Goal: Task Accomplishment & Management: Manage account settings

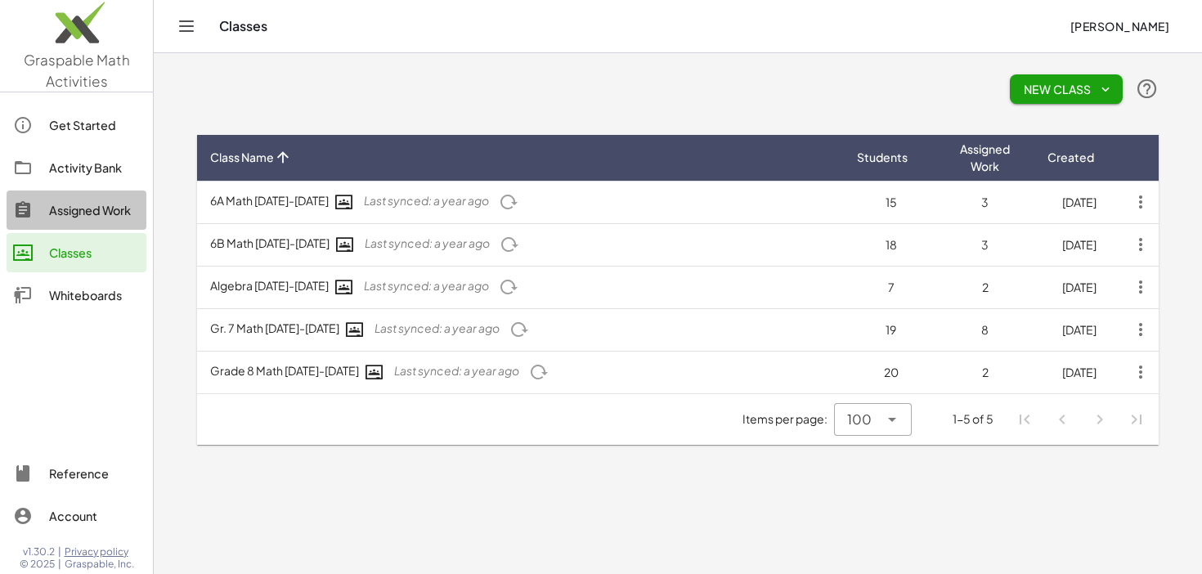
click at [115, 209] on div "Assigned Work" at bounding box center [94, 210] width 91 height 20
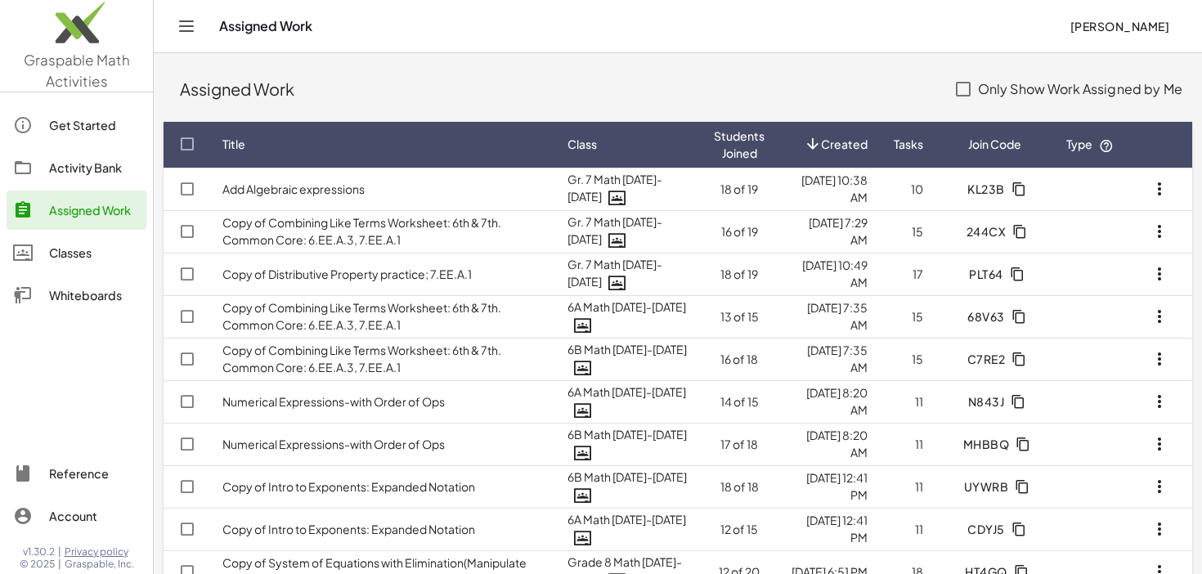
click at [107, 166] on div "Activity Bank" at bounding box center [94, 168] width 91 height 20
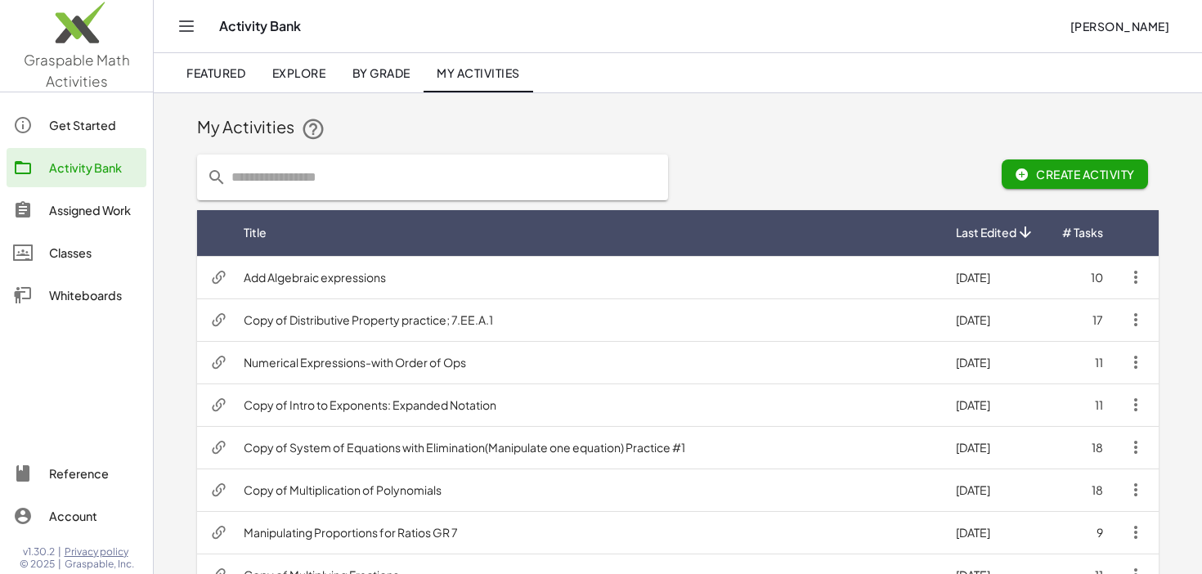
click at [355, 174] on input "text" at bounding box center [442, 177] width 432 height 46
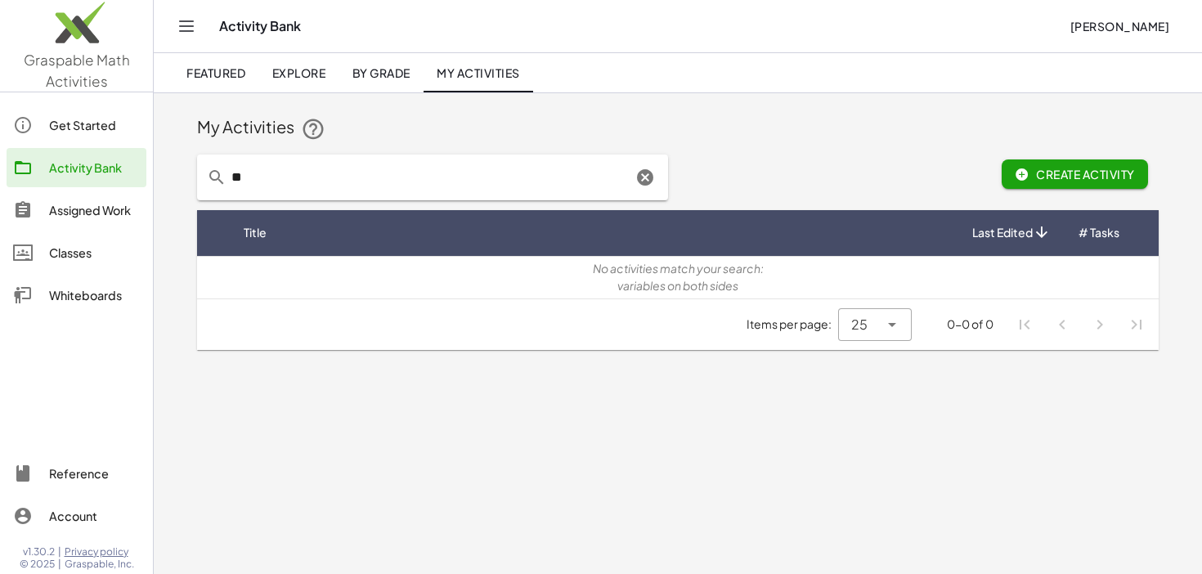
type input "*"
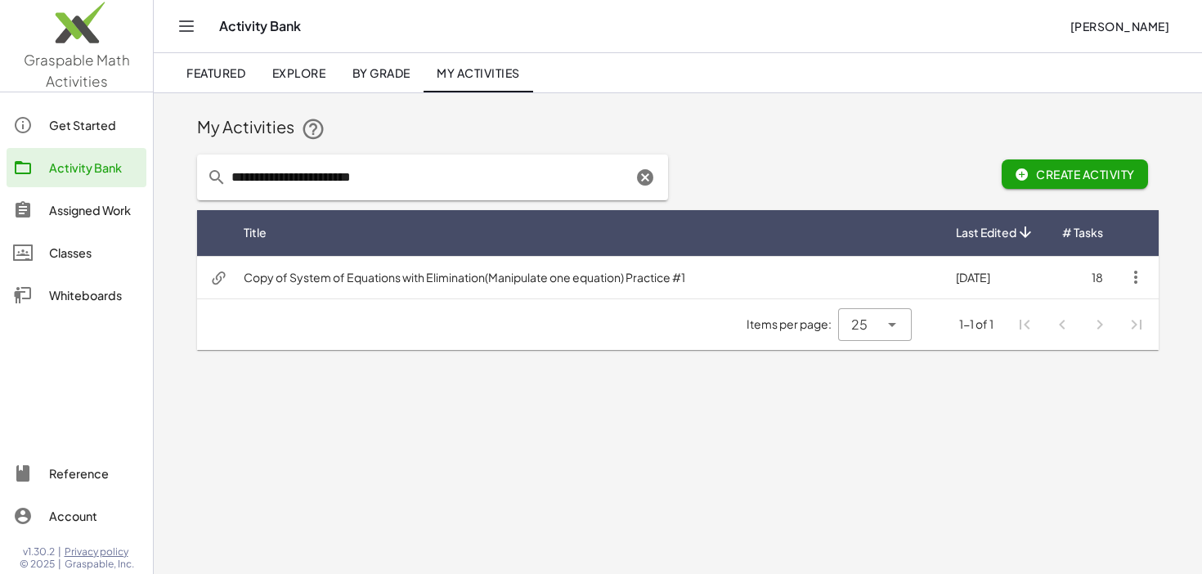
type input "**********"
click at [102, 214] on div "Assigned Work" at bounding box center [94, 210] width 91 height 20
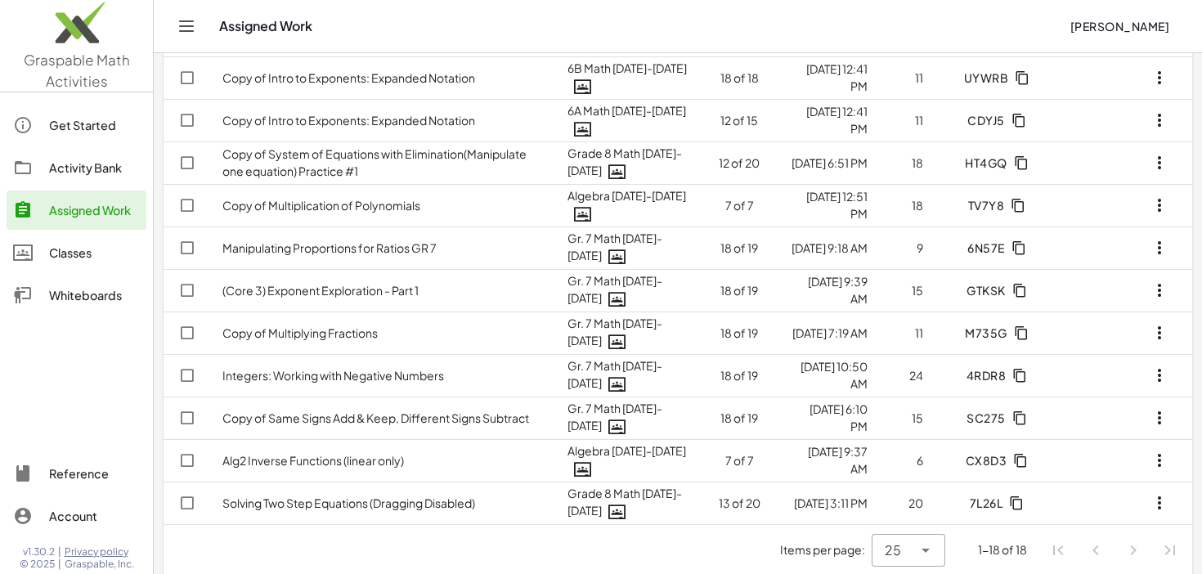
scroll to position [419, 0]
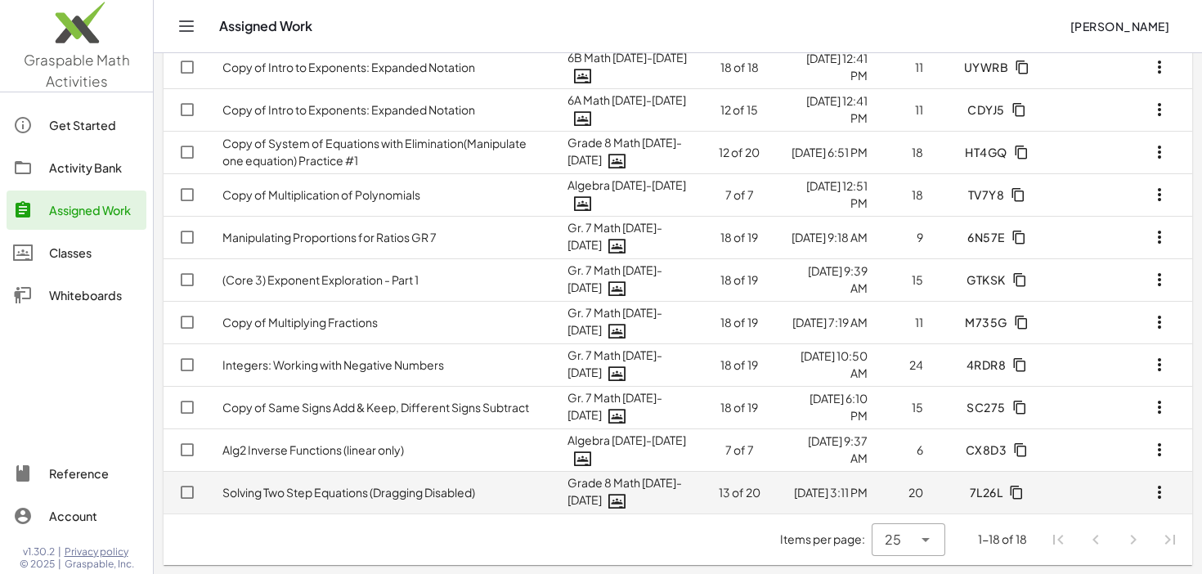
click at [355, 488] on link "Solving Two Step Equations (Dragging Disabled)" at bounding box center [348, 492] width 253 height 15
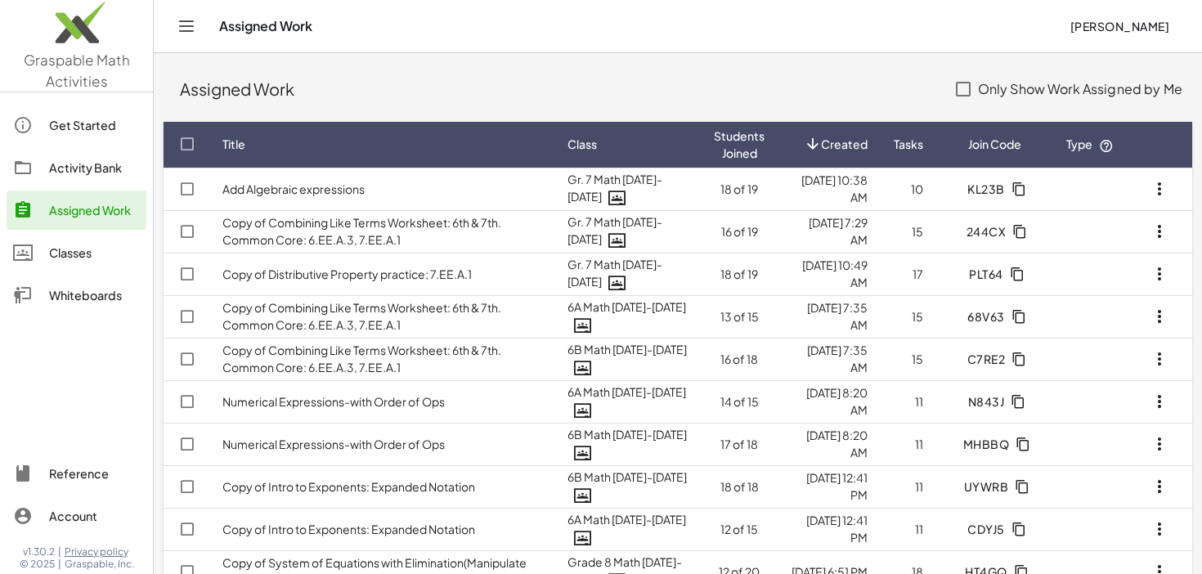
click at [114, 166] on div "Activity Bank" at bounding box center [94, 168] width 91 height 20
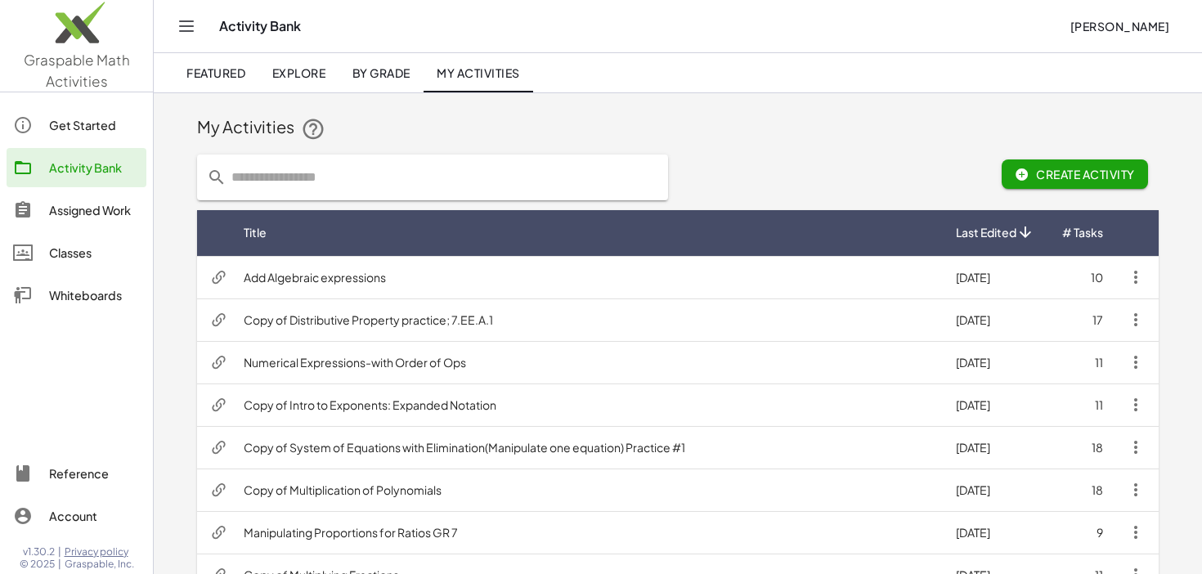
click at [324, 184] on input "text" at bounding box center [442, 177] width 432 height 46
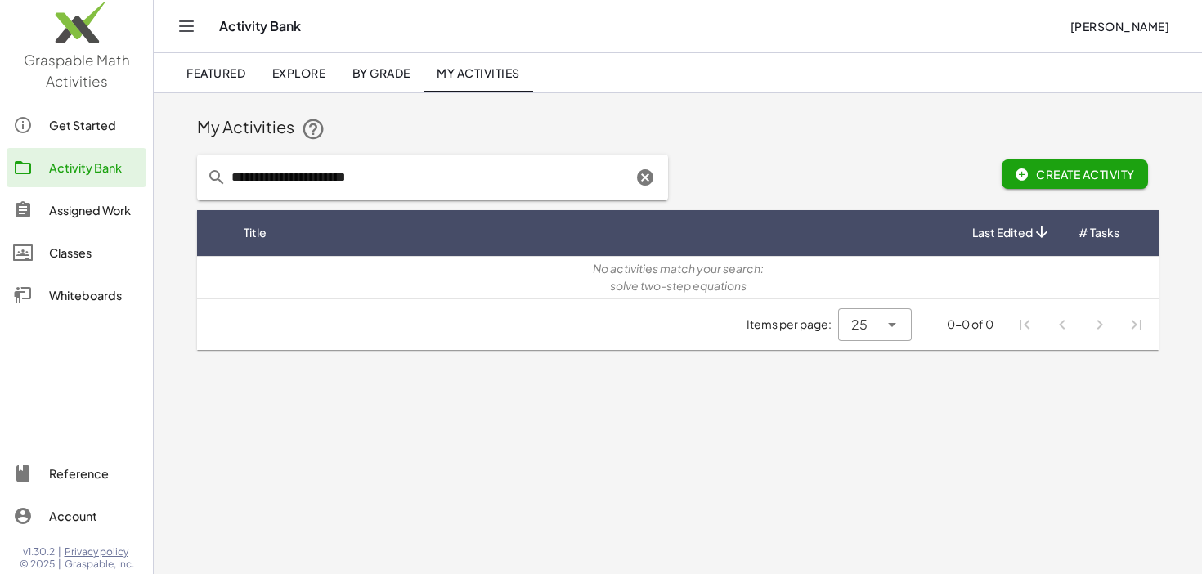
click at [266, 177] on input "**********" at bounding box center [428, 177] width 405 height 46
click at [423, 172] on input "**********" at bounding box center [428, 177] width 405 height 46
type input "**********"
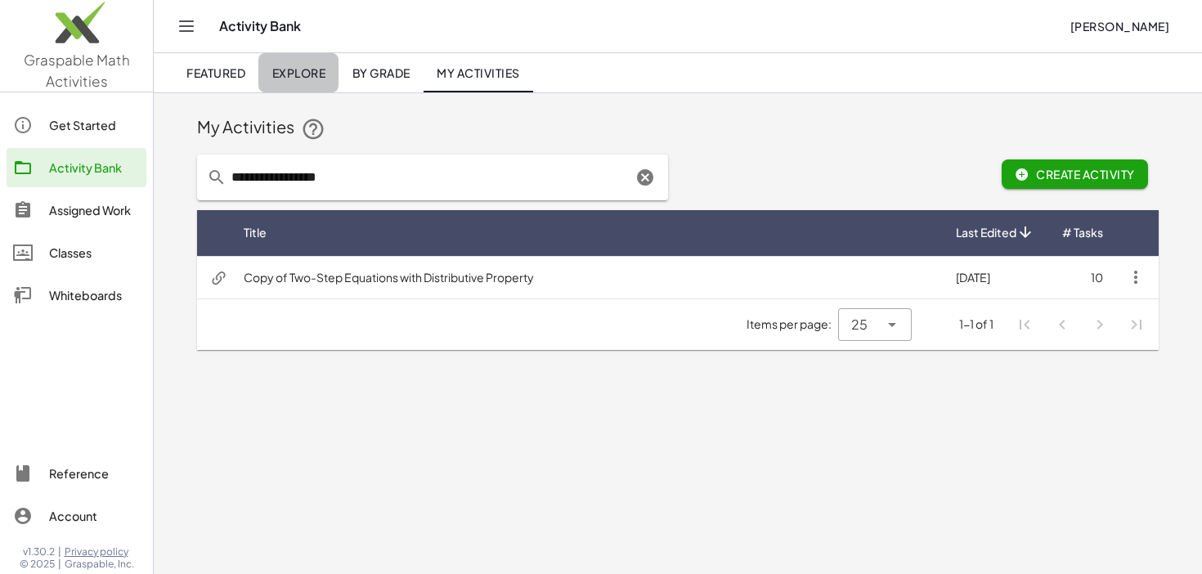
click at [306, 65] on span "Explore" at bounding box center [298, 72] width 54 height 15
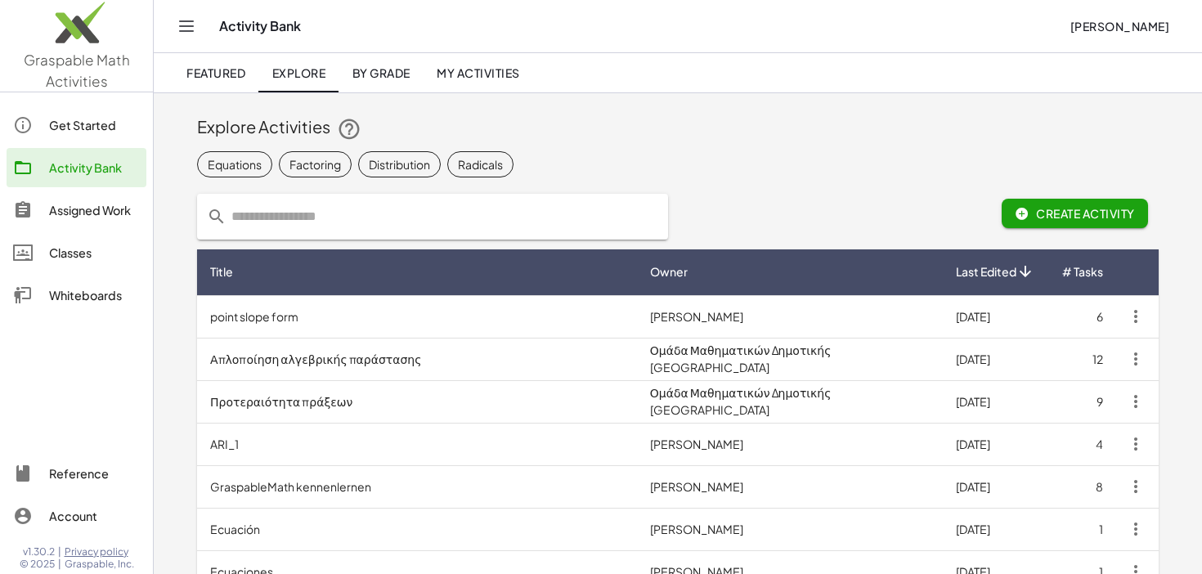
click at [334, 221] on input "text" at bounding box center [442, 217] width 432 height 46
type input "**********"
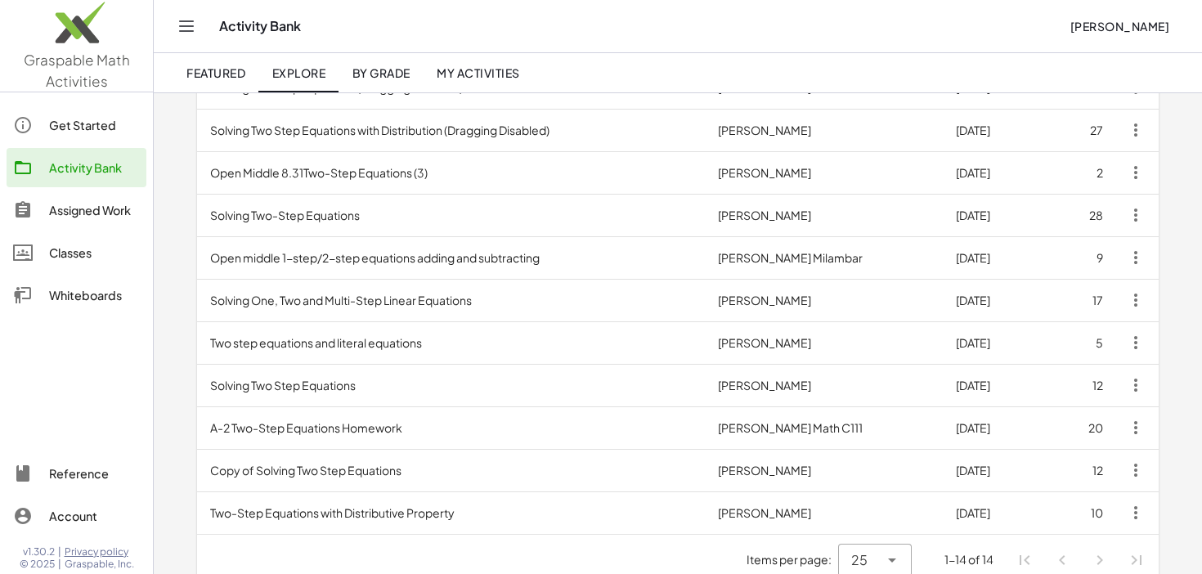
scroll to position [365, 0]
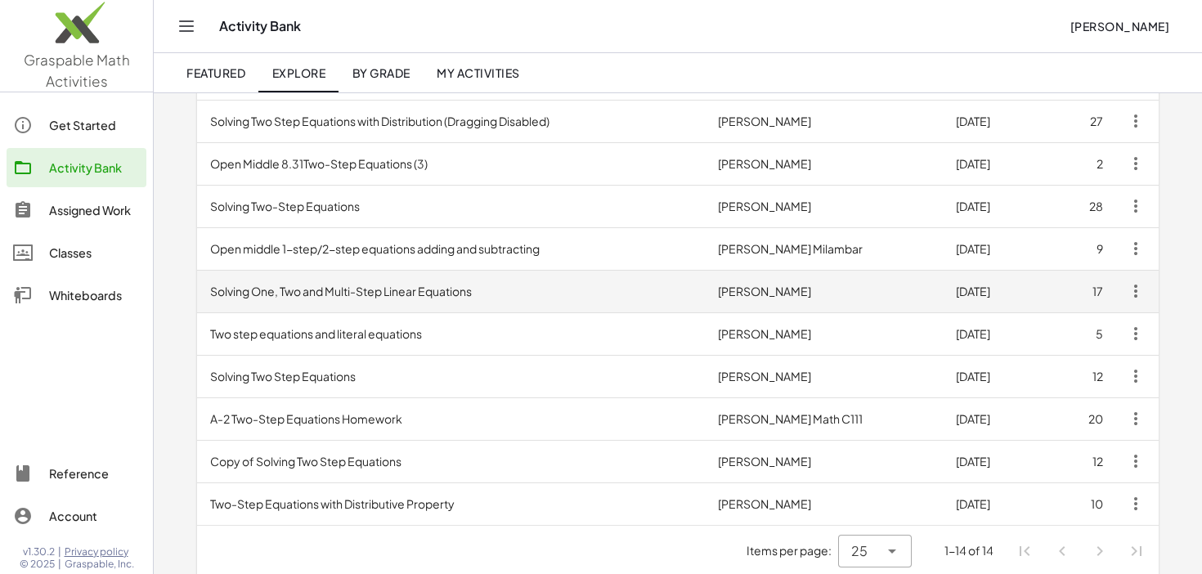
click at [556, 289] on td "Solving One, Two and Multi-Step Linear Equations" at bounding box center [451, 291] width 508 height 43
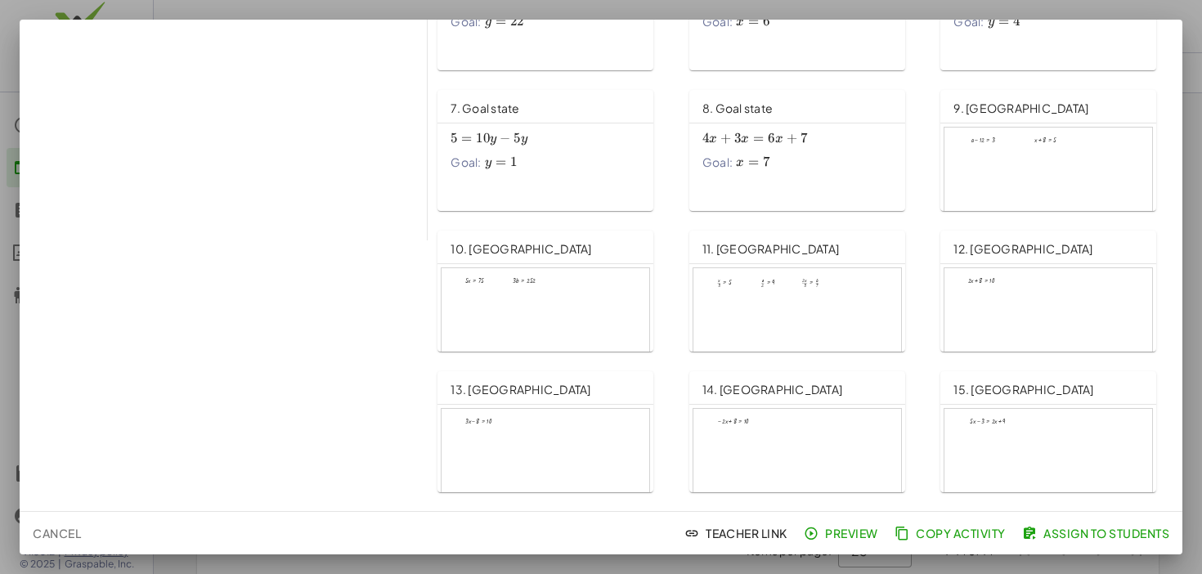
scroll to position [402, 0]
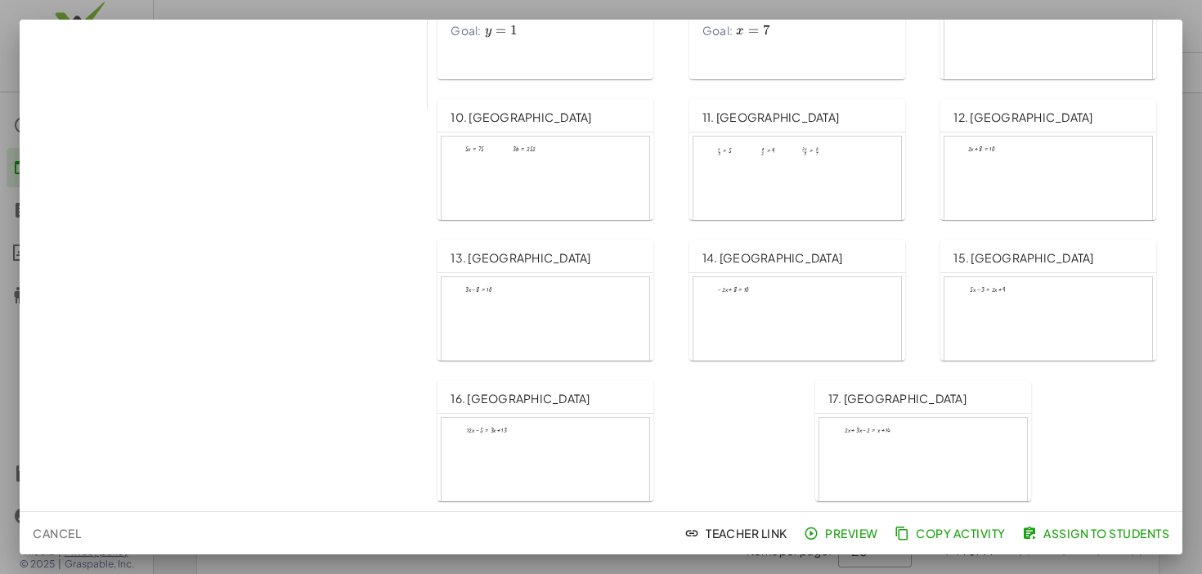
click at [583, 441] on div at bounding box center [545, 477] width 208 height 118
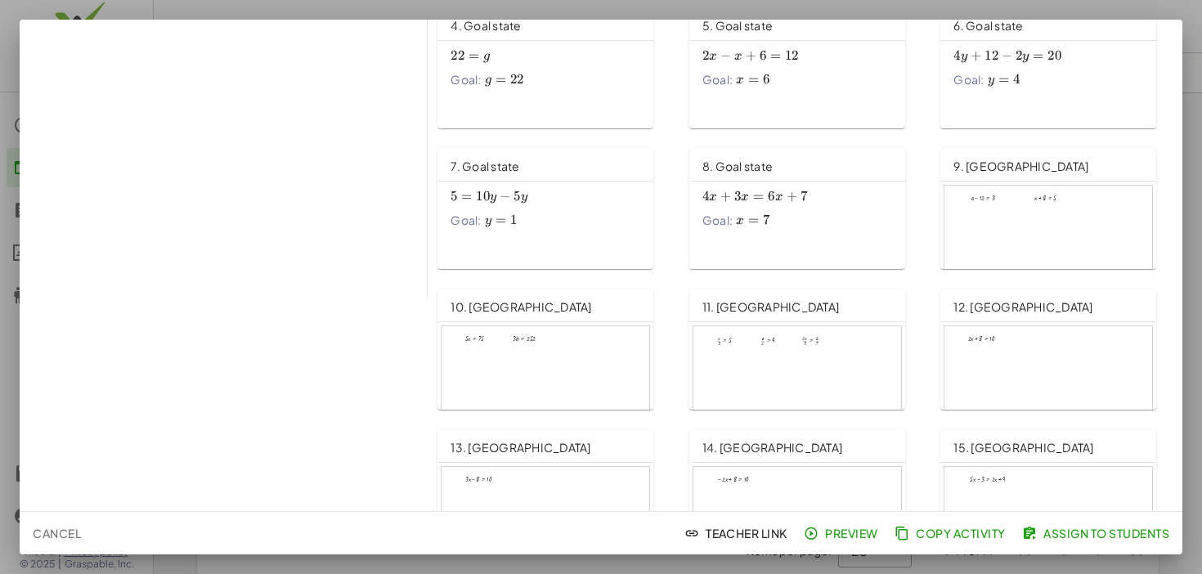
scroll to position [0, 0]
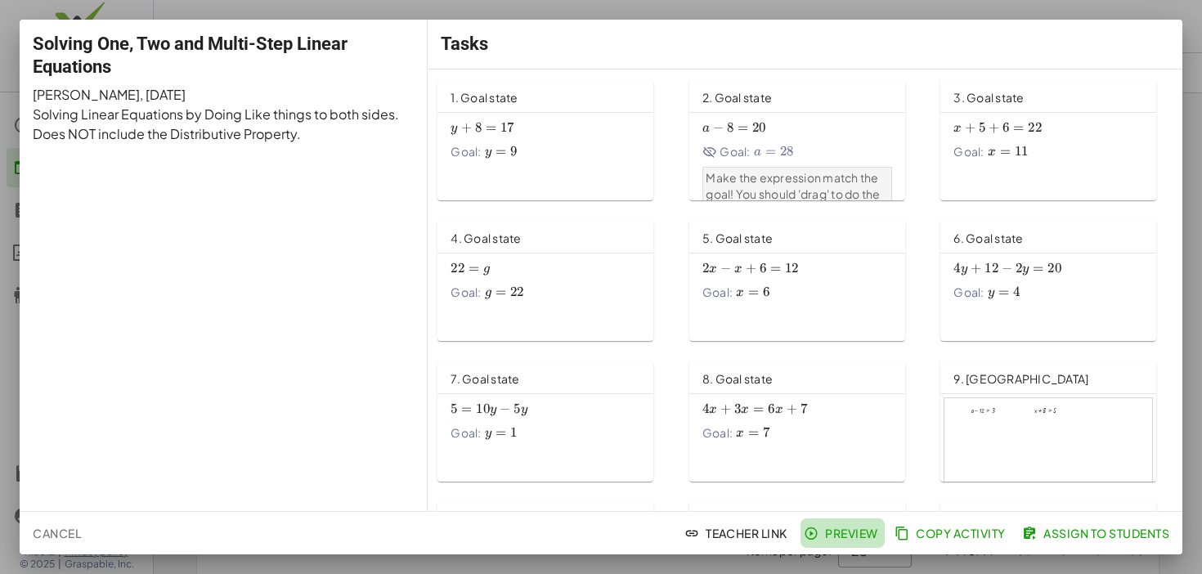
click at [858, 531] on span "Preview" at bounding box center [842, 533] width 71 height 15
click at [1108, 540] on span "Assign to Students" at bounding box center [1097, 533] width 144 height 15
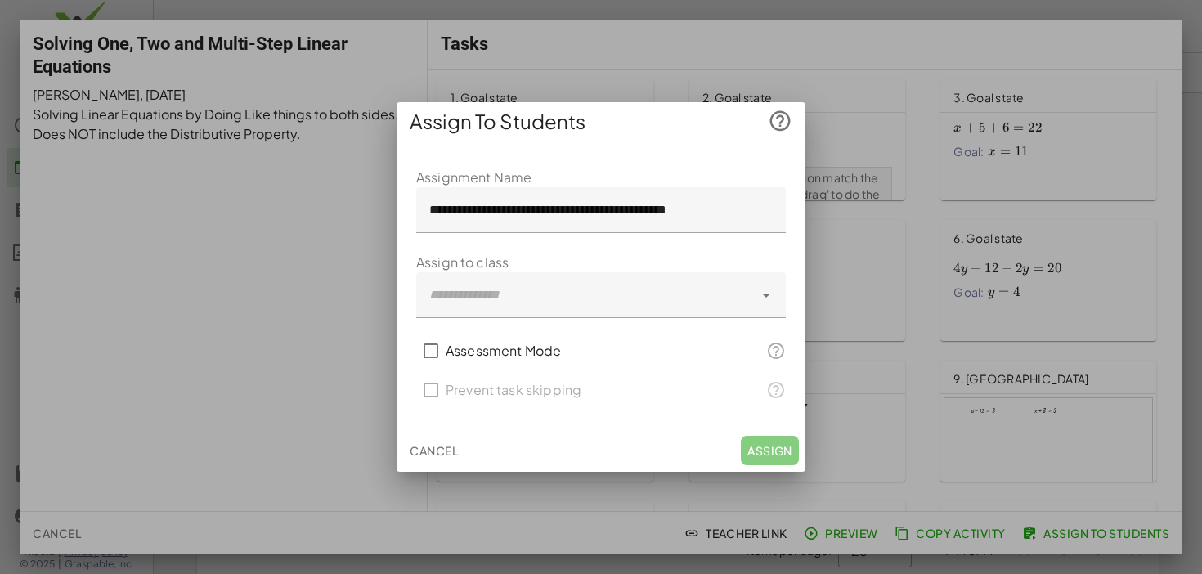
click at [740, 303] on div at bounding box center [584, 295] width 337 height 46
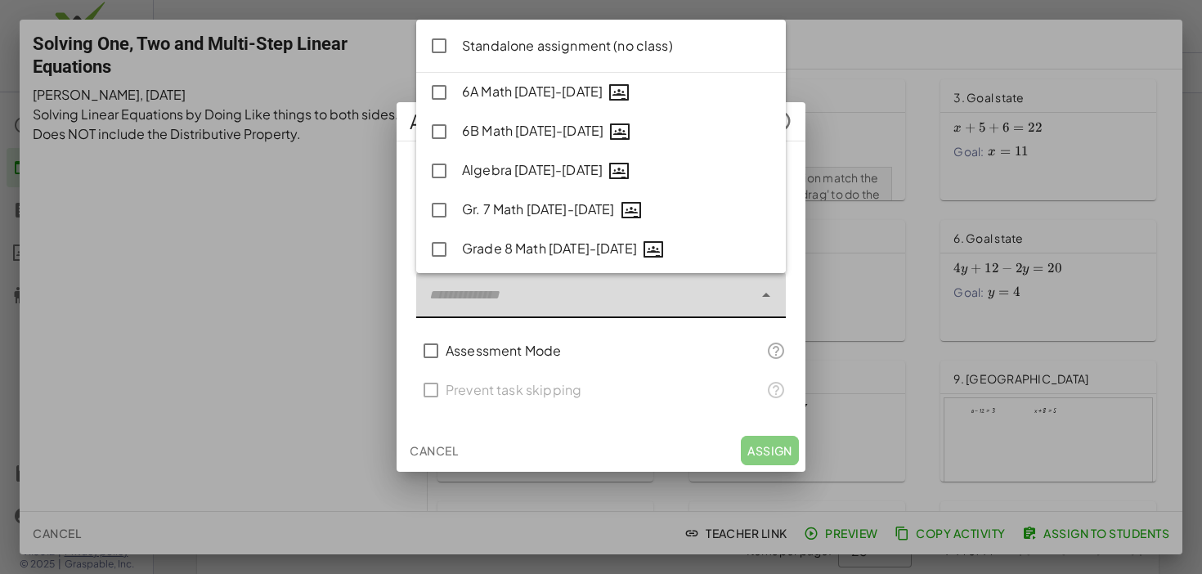
scroll to position [2, 0]
click at [421, 450] on button "Cancel" at bounding box center [433, 450] width 61 height 29
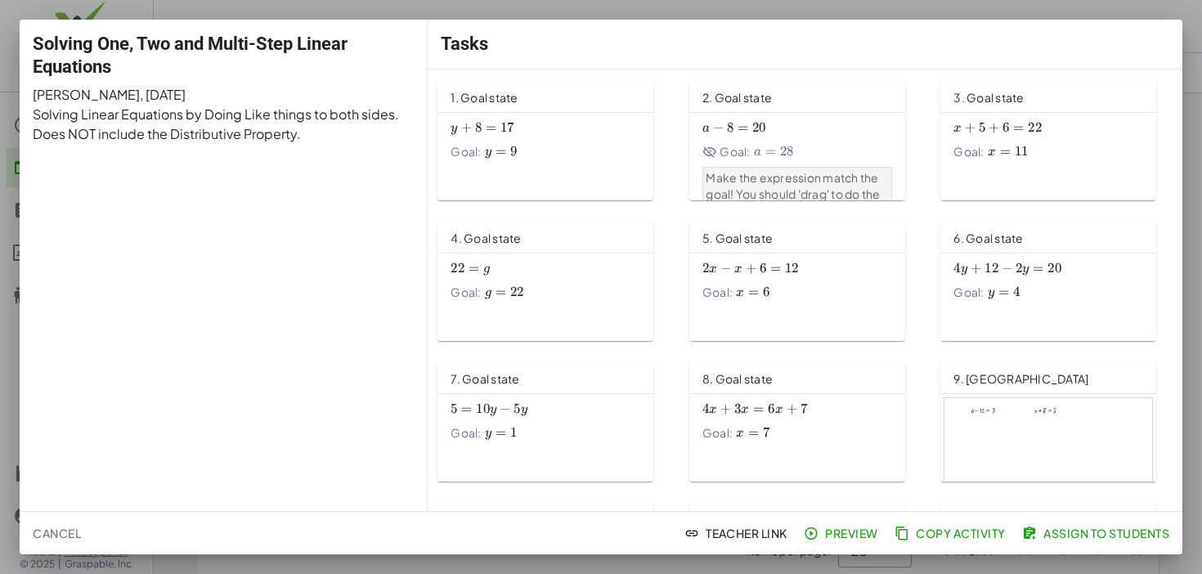
click at [972, 532] on span "Copy Activity" at bounding box center [952, 533] width 108 height 15
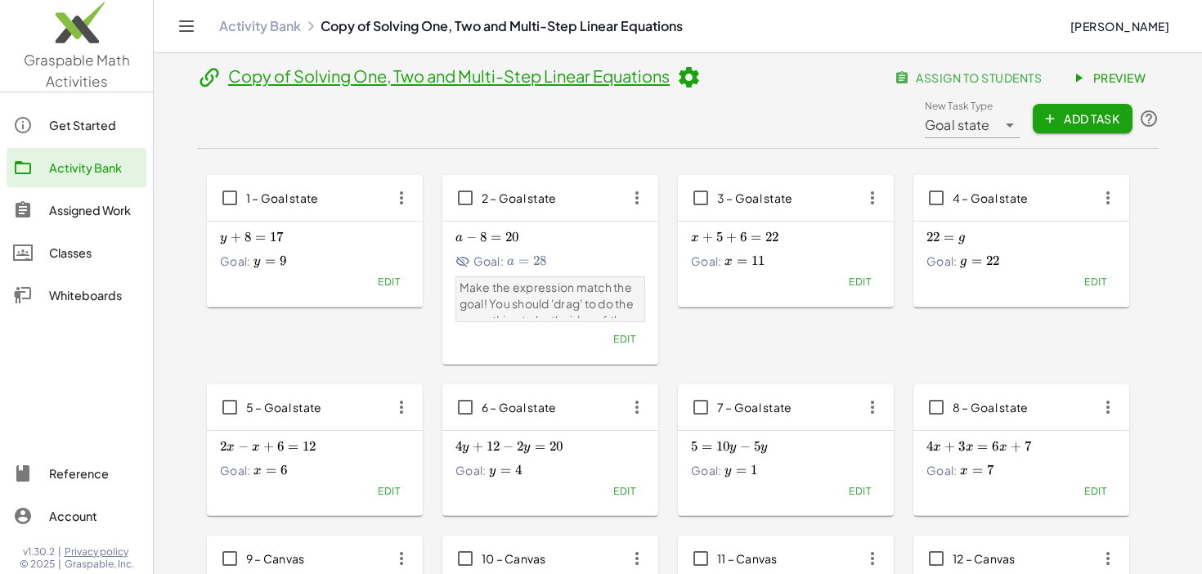
click at [90, 253] on div "Classes" at bounding box center [94, 253] width 91 height 20
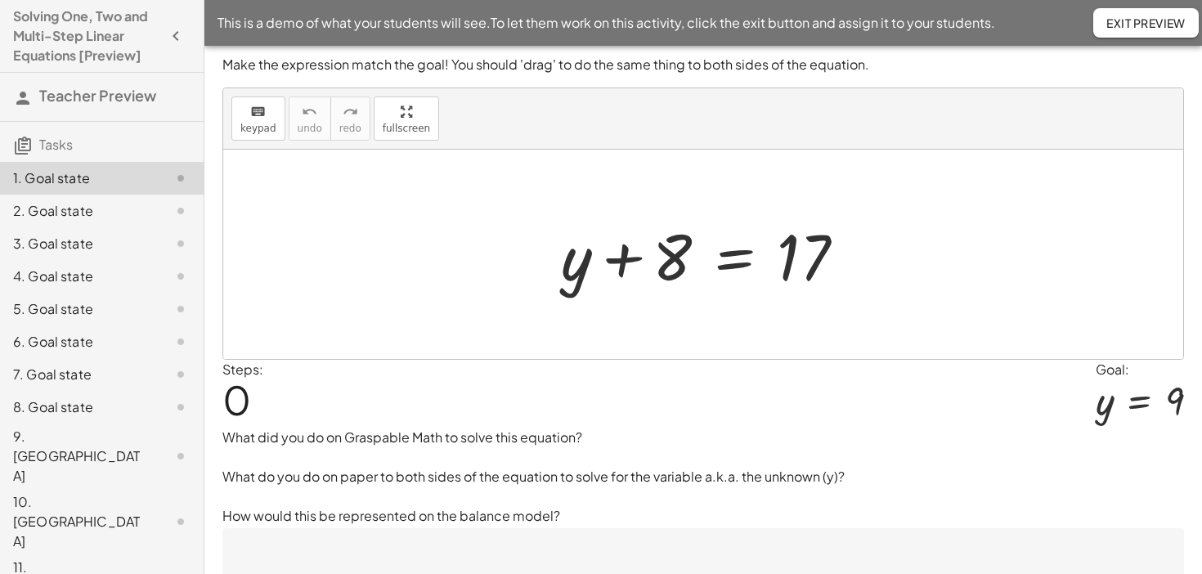
scroll to position [10, 0]
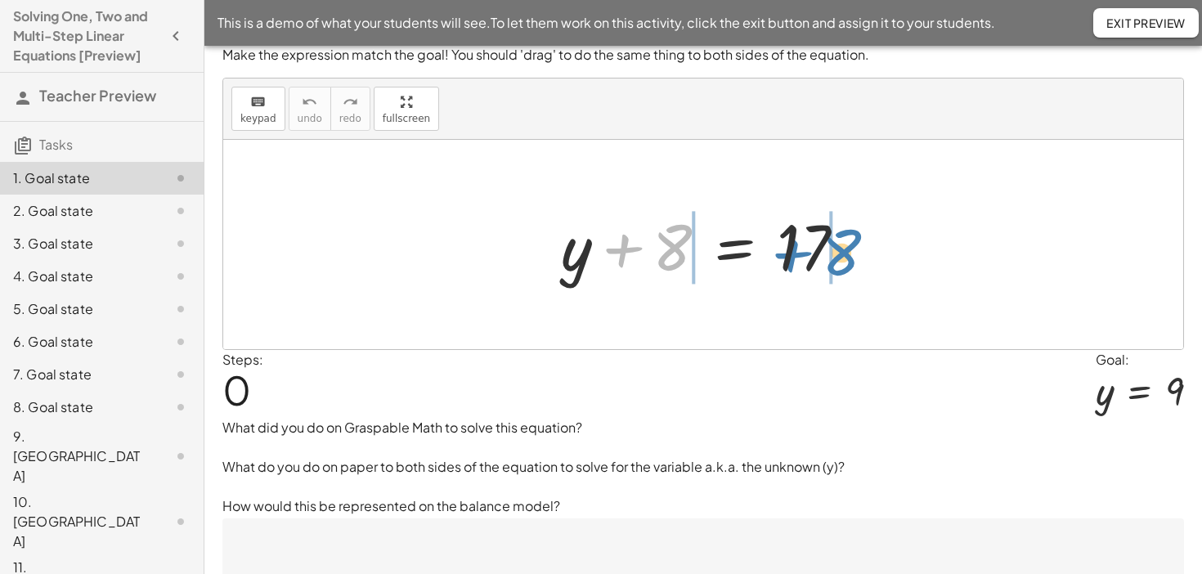
drag, startPoint x: 636, startPoint y: 253, endPoint x: 805, endPoint y: 257, distance: 169.3
click at [805, 257] on div at bounding box center [710, 245] width 314 height 84
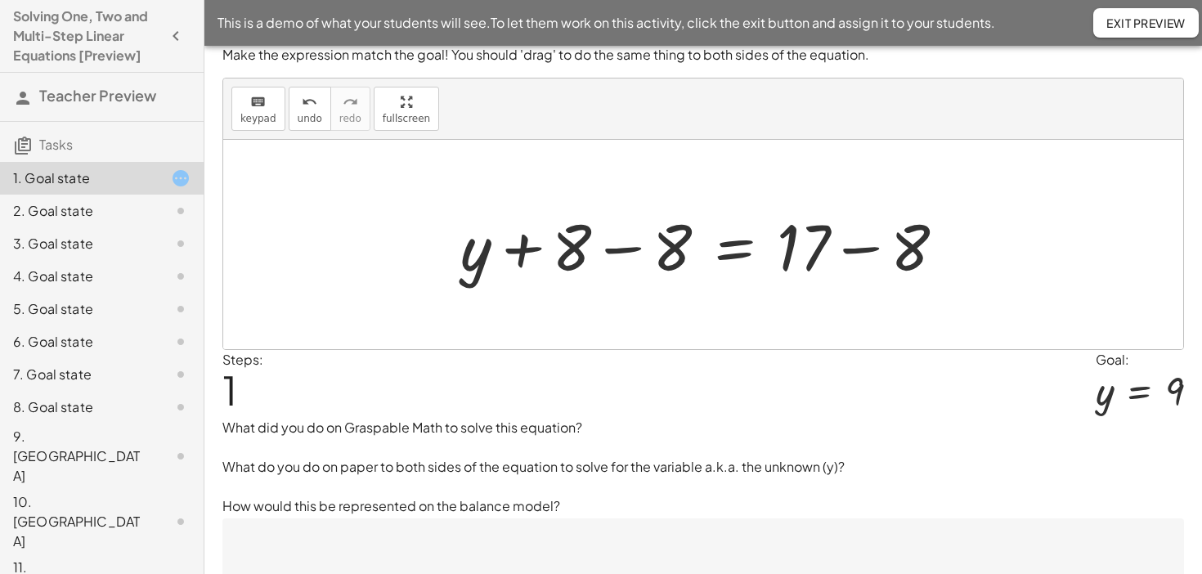
click at [625, 252] on div at bounding box center [709, 245] width 514 height 84
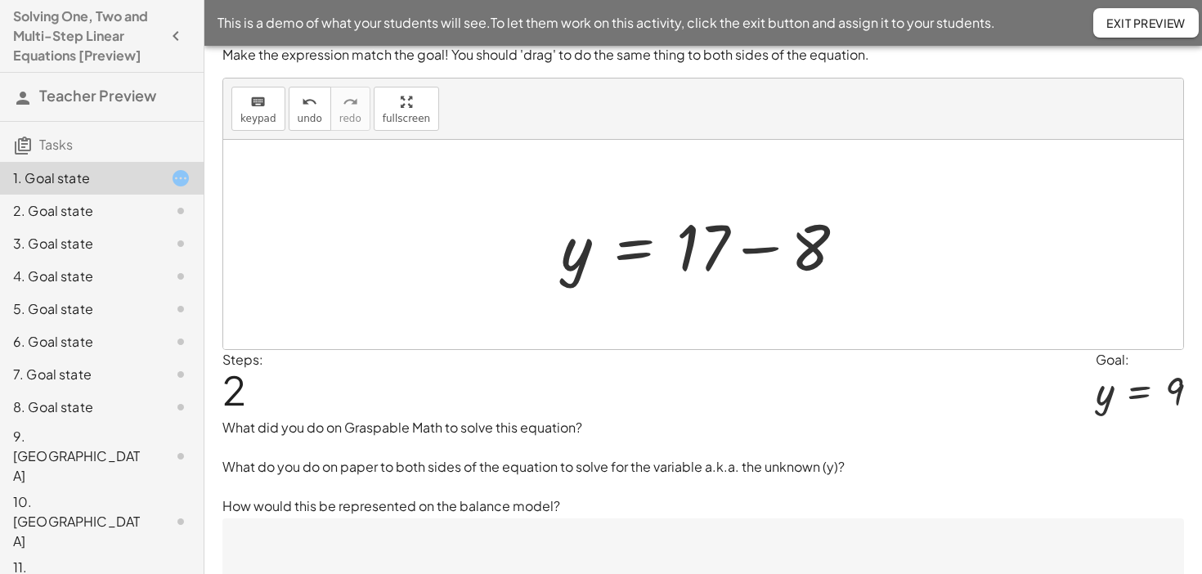
click at [759, 248] on div at bounding box center [710, 245] width 314 height 84
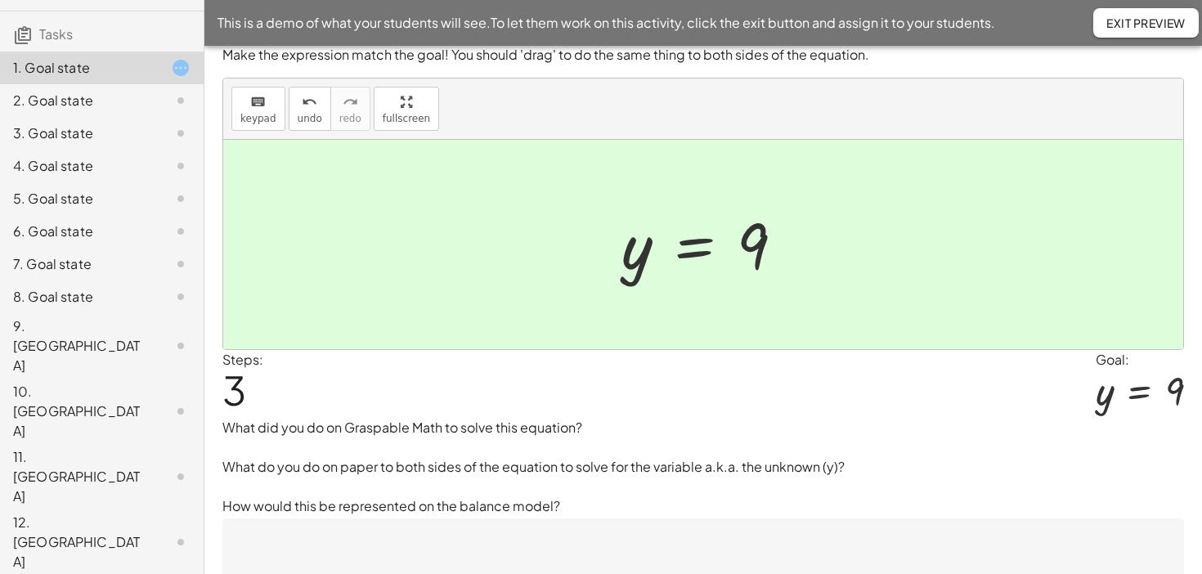
scroll to position [150, 0]
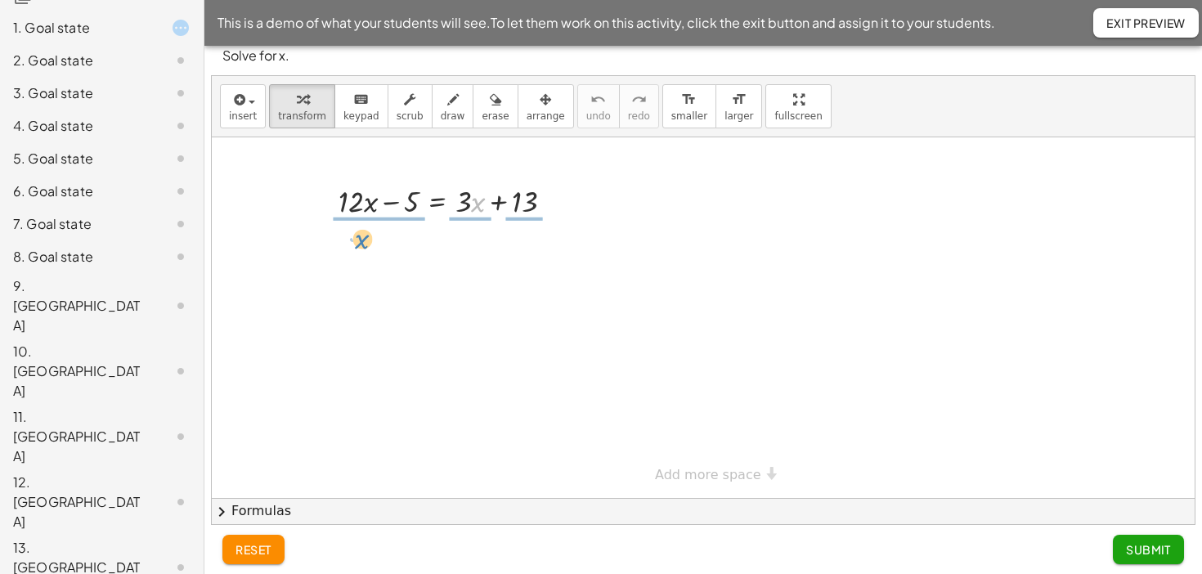
drag, startPoint x: 474, startPoint y: 204, endPoint x: 358, endPoint y: 240, distance: 121.8
drag, startPoint x: 463, startPoint y: 198, endPoint x: 466, endPoint y: 219, distance: 21.4
click at [466, 219] on div at bounding box center [452, 200] width 244 height 41
drag, startPoint x: 471, startPoint y: 200, endPoint x: 469, endPoint y: 217, distance: 16.4
click at [469, 217] on div at bounding box center [452, 200] width 244 height 41
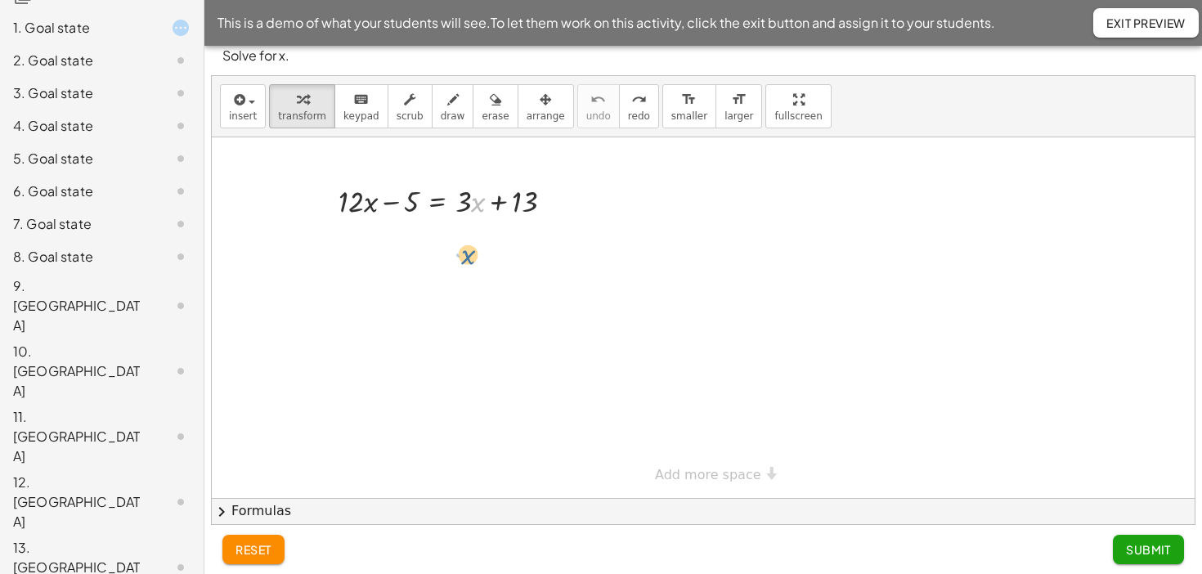
drag, startPoint x: 476, startPoint y: 199, endPoint x: 466, endPoint y: 252, distance: 53.2
drag, startPoint x: 457, startPoint y: 193, endPoint x: 434, endPoint y: 264, distance: 74.7
drag, startPoint x: 393, startPoint y: 202, endPoint x: 566, endPoint y: 191, distance: 172.8
click at [566, 191] on div at bounding box center [452, 200] width 244 height 41
click at [393, 242] on div at bounding box center [451, 241] width 325 height 41
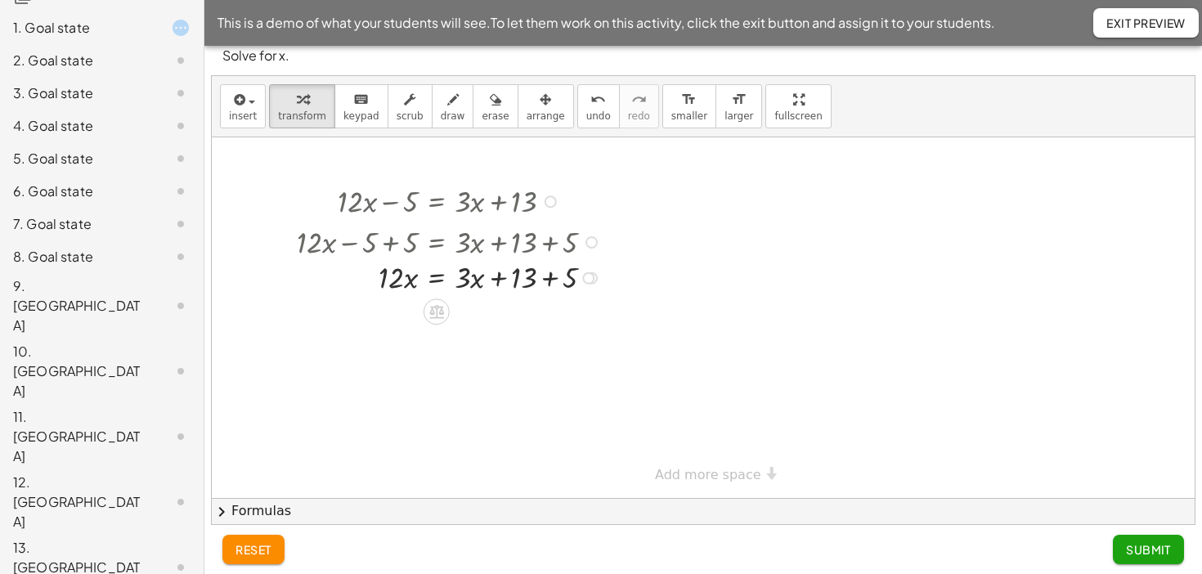
click at [550, 242] on div at bounding box center [451, 241] width 325 height 41
click at [549, 282] on div at bounding box center [451, 281] width 325 height 41
drag, startPoint x: 472, startPoint y: 321, endPoint x: 465, endPoint y: 358, distance: 37.4
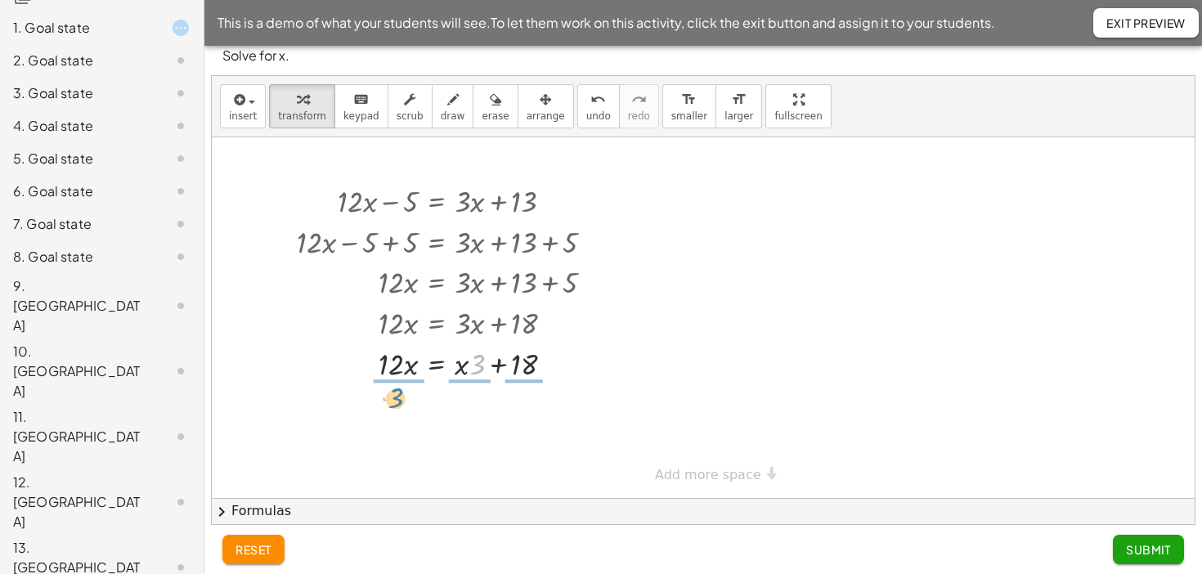
drag, startPoint x: 474, startPoint y: 360, endPoint x: 391, endPoint y: 392, distance: 89.0
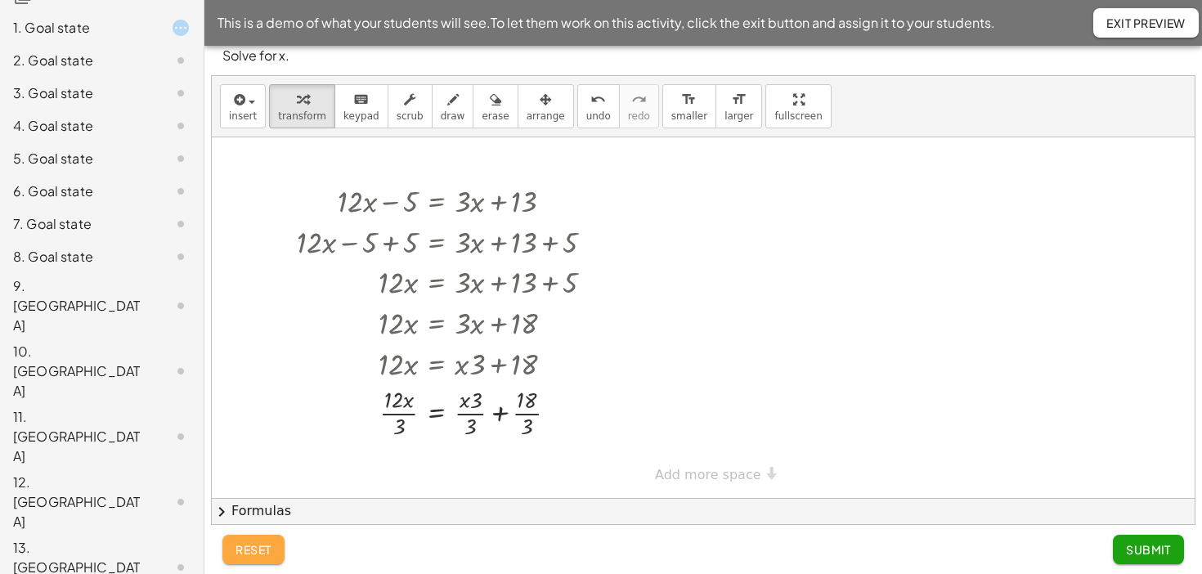
click at [266, 544] on span "reset" at bounding box center [253, 549] width 36 height 15
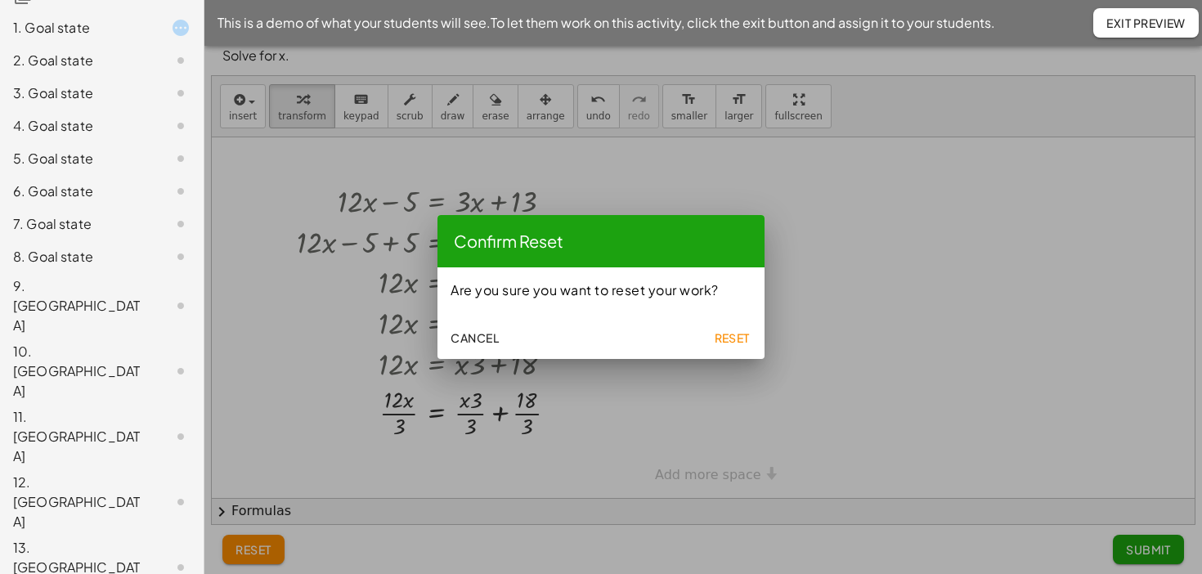
click at [740, 333] on span "Reset" at bounding box center [732, 337] width 36 height 15
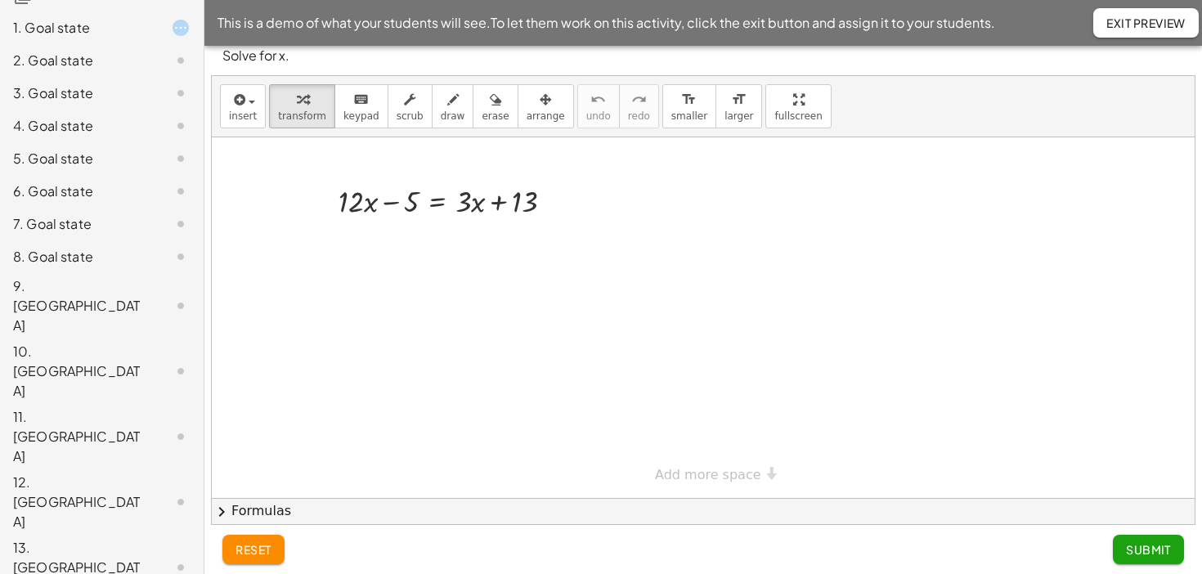
click at [1173, 29] on span "Exit Preview" at bounding box center [1145, 23] width 79 height 15
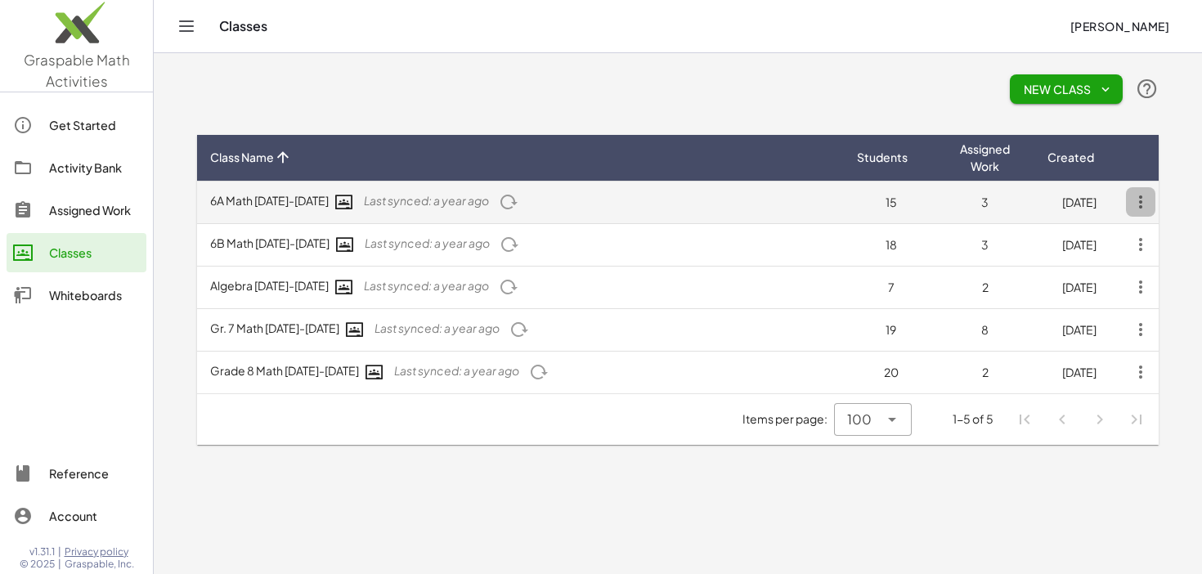
click at [1140, 204] on icon "button" at bounding box center [1140, 201] width 29 height 29
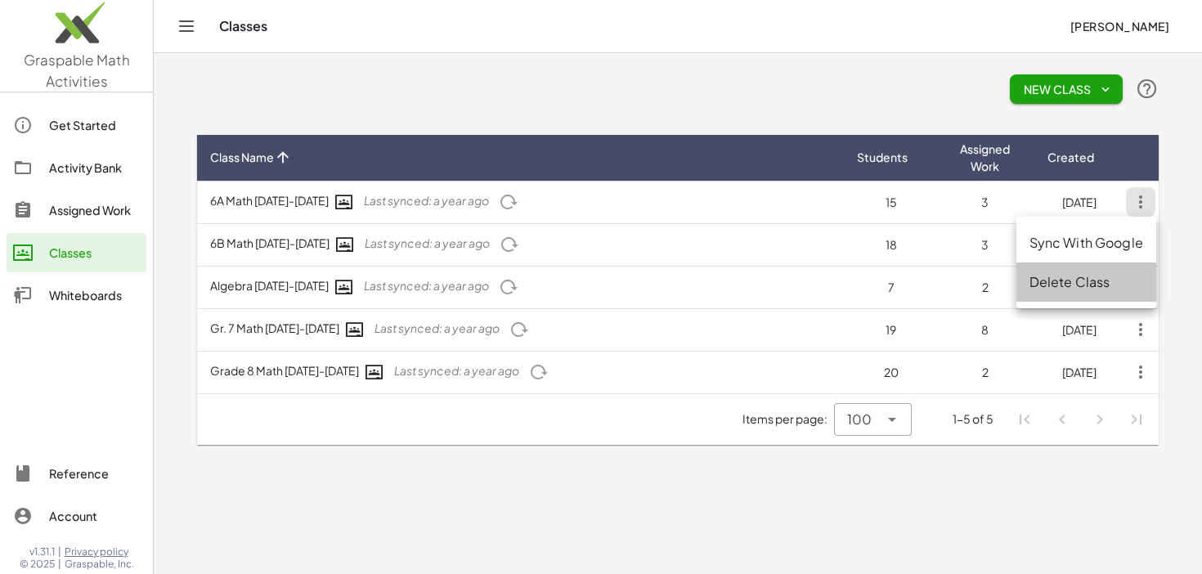
click at [1114, 277] on div "Delete Class" at bounding box center [1086, 282] width 114 height 20
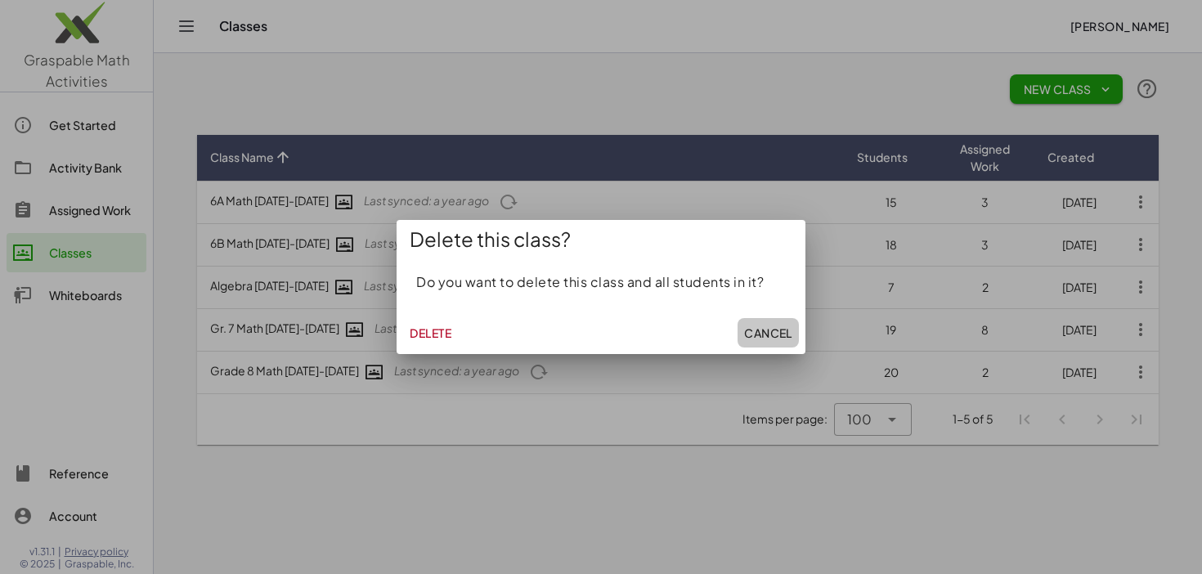
click at [781, 331] on span "Cancel" at bounding box center [768, 332] width 48 height 15
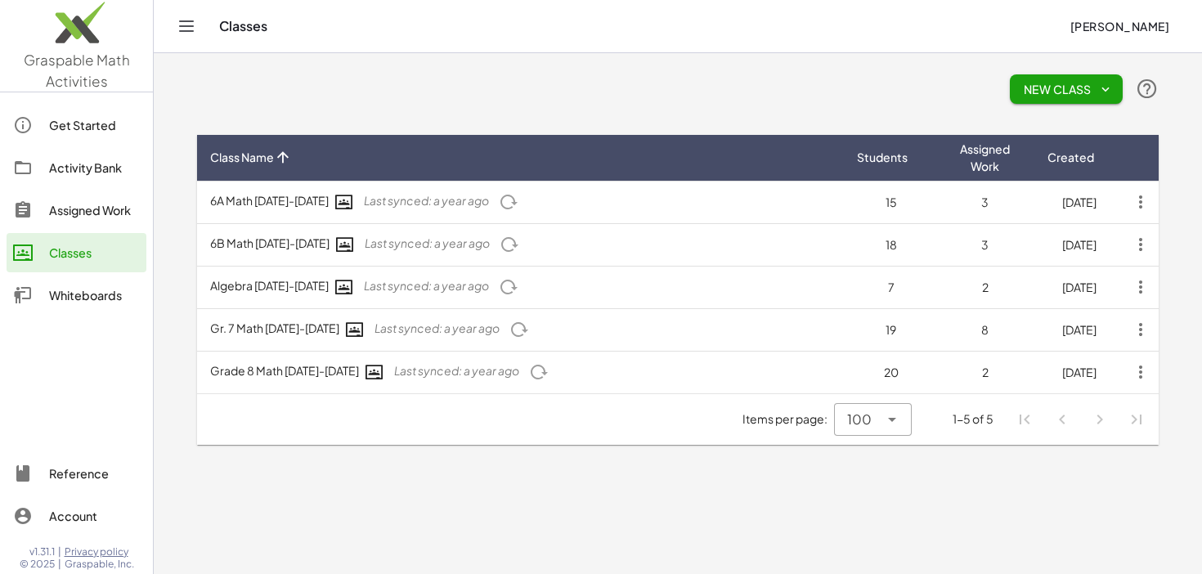
click at [1049, 86] on span "New Class" at bounding box center [1066, 89] width 87 height 15
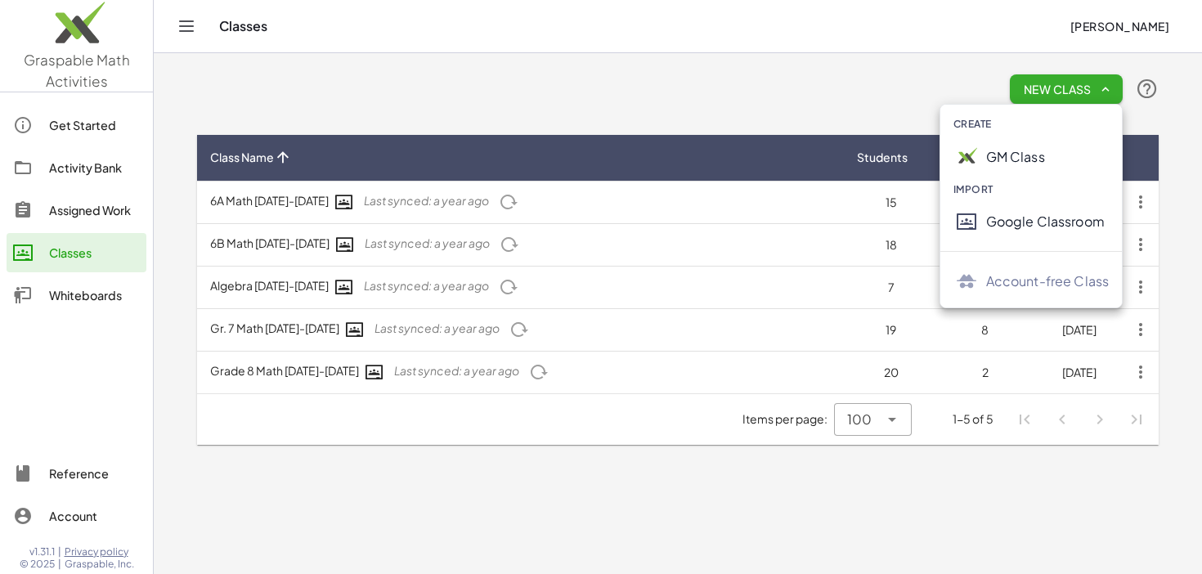
click at [1064, 213] on div "Google Classroom" at bounding box center [1047, 222] width 123 height 20
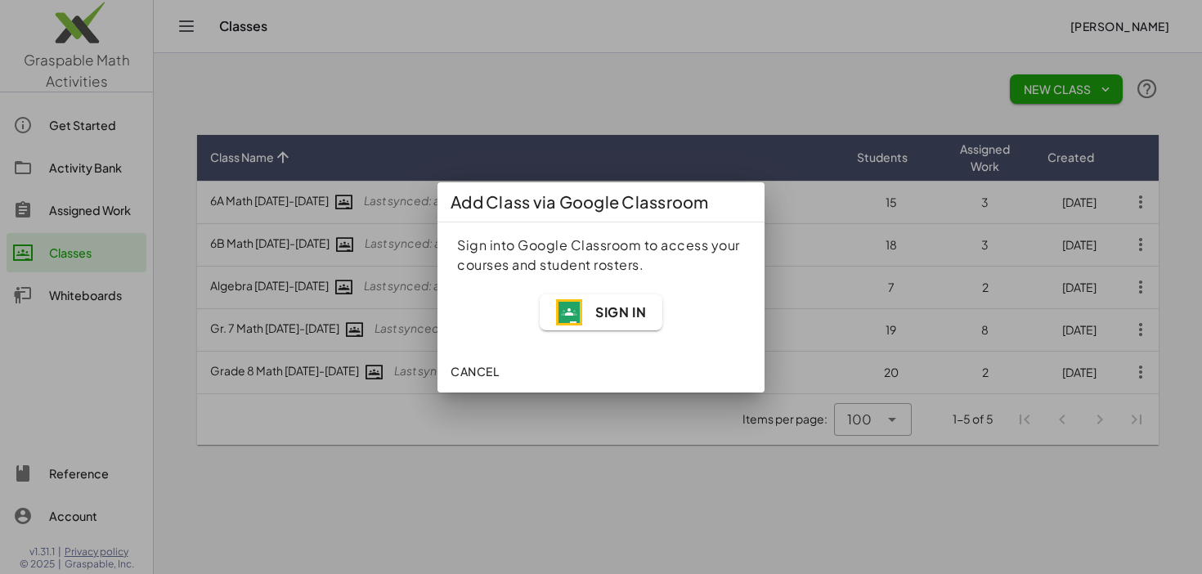
click at [615, 317] on span "Sign In" at bounding box center [620, 311] width 51 height 17
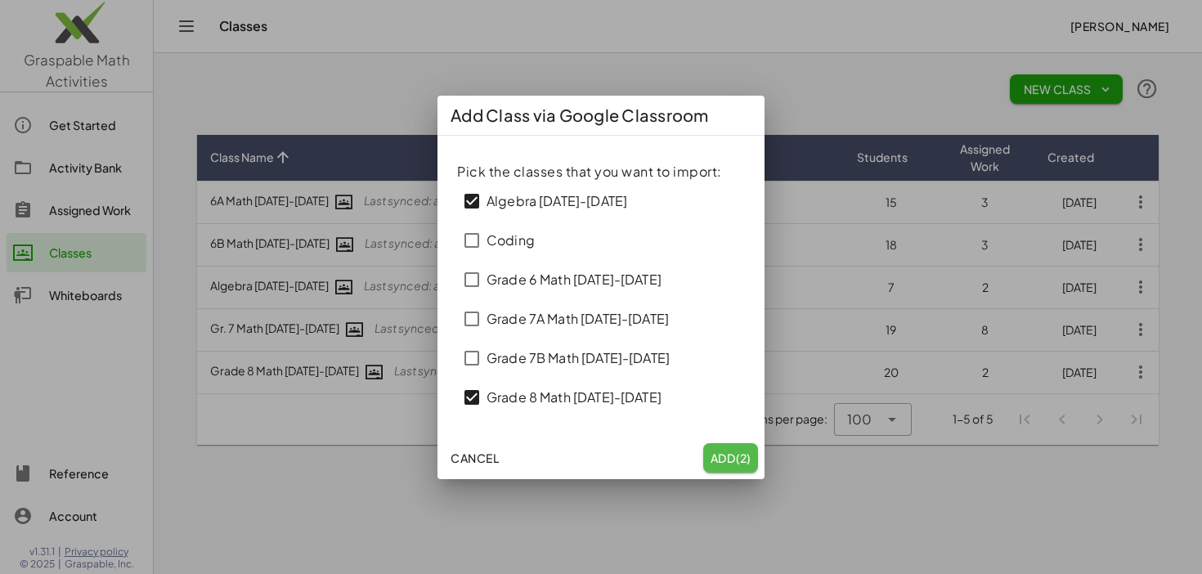
click at [737, 459] on span "(2)" at bounding box center [743, 457] width 16 height 15
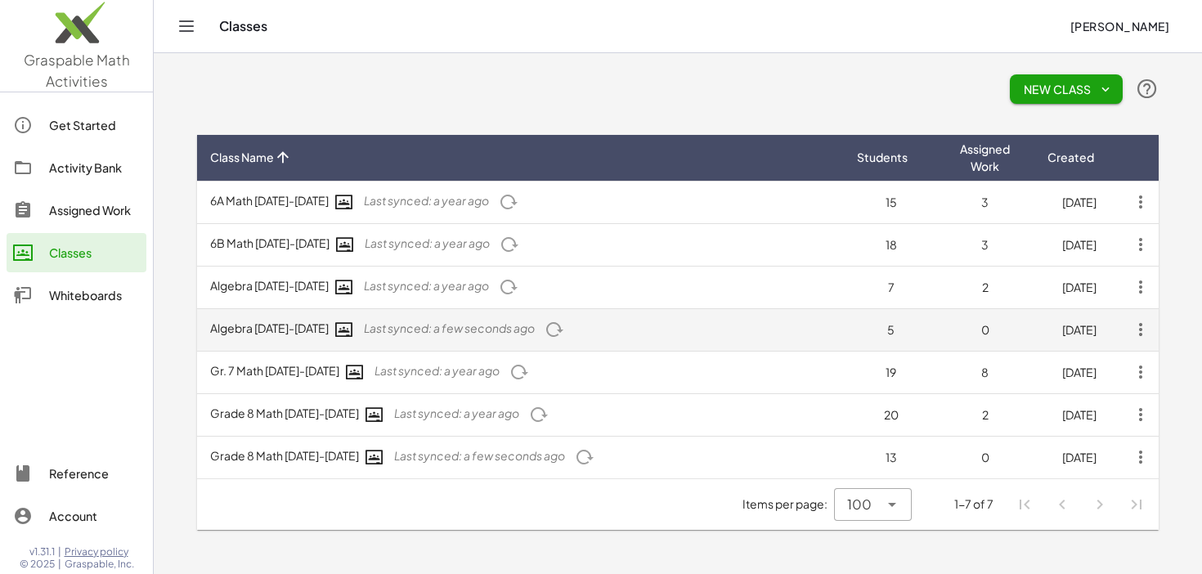
click at [669, 333] on td "Algebra 2025-2026 Last synced: a few seconds ago" at bounding box center [520, 329] width 647 height 43
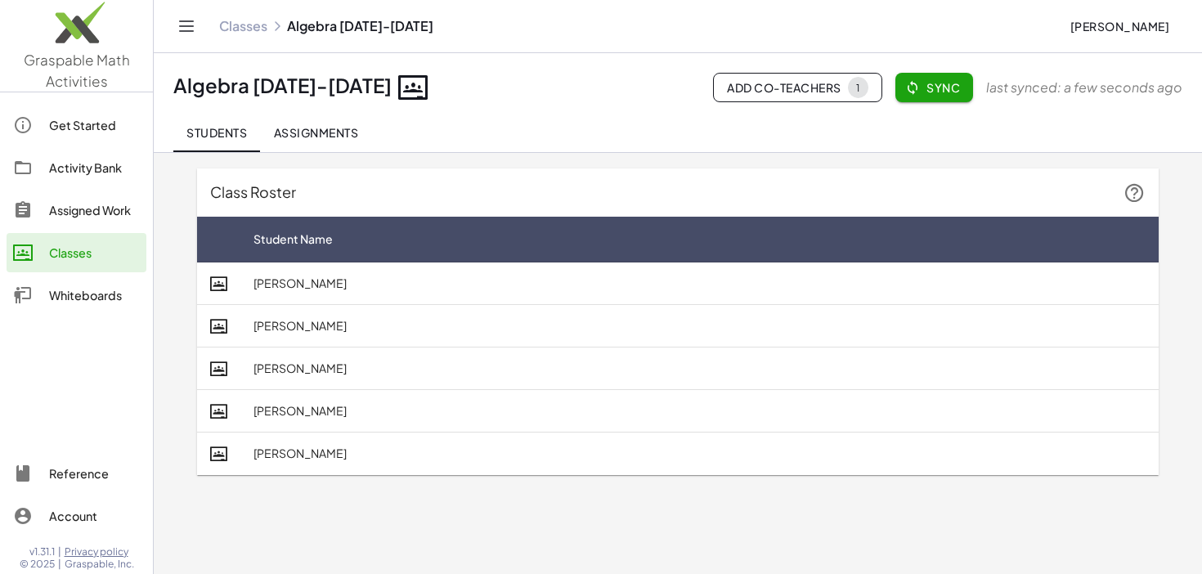
click at [335, 133] on span "Assignments" at bounding box center [315, 132] width 85 height 15
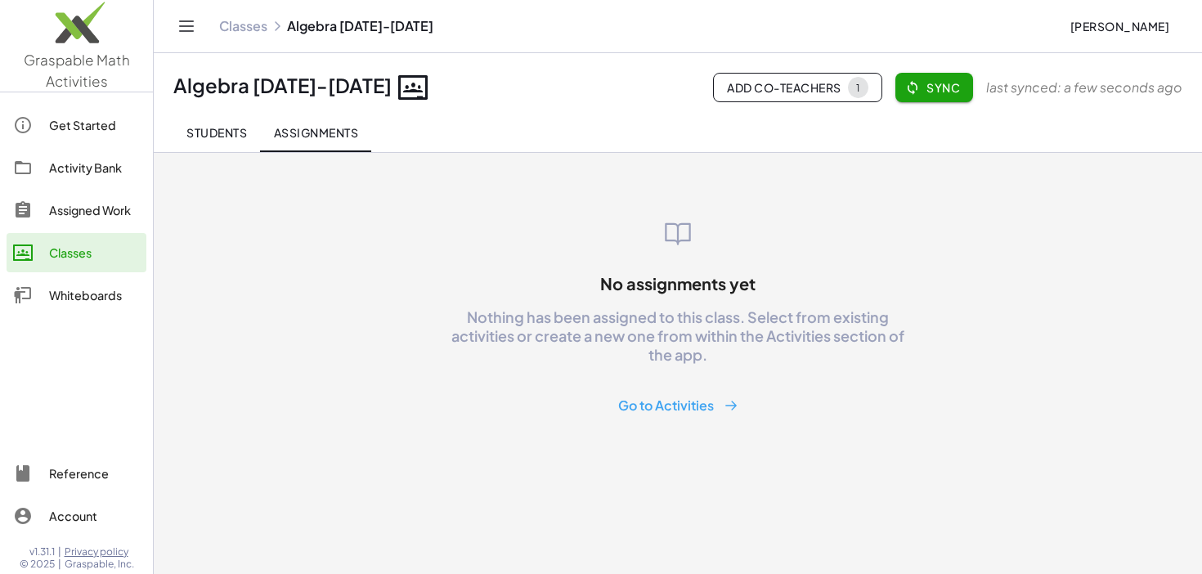
click at [696, 410] on button "Go to Activities" at bounding box center [678, 406] width 146 height 30
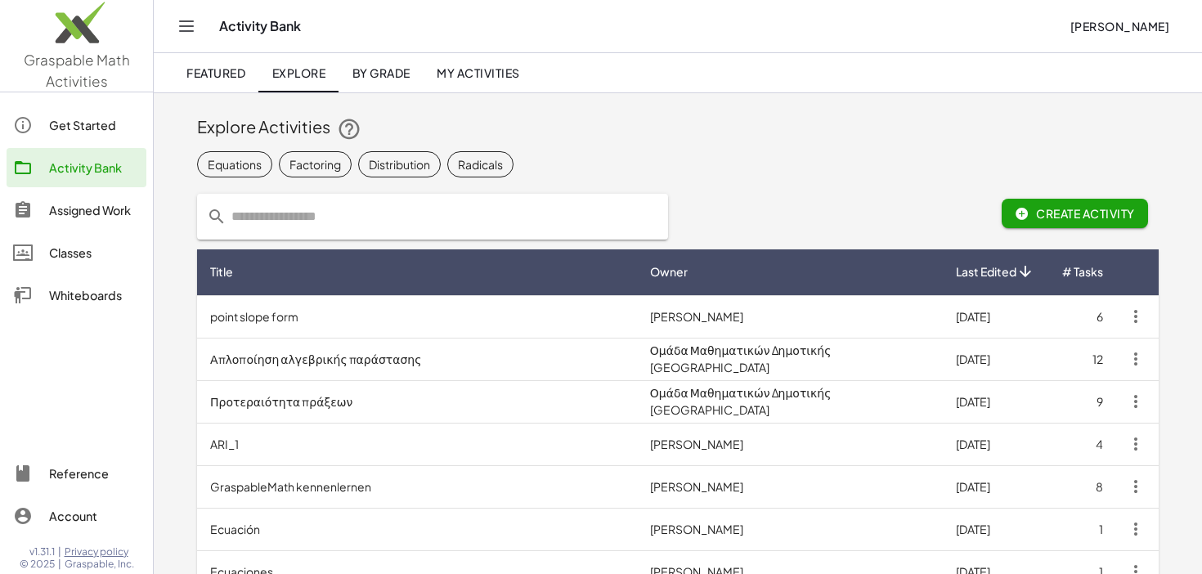
click at [472, 74] on span "My Activities" at bounding box center [478, 72] width 83 height 15
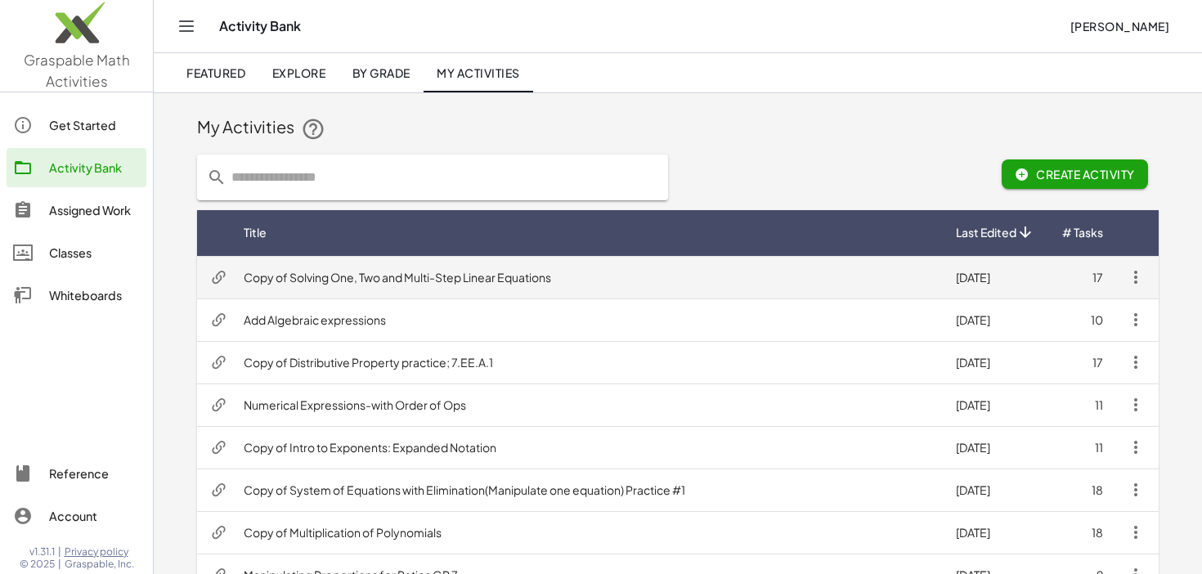
click at [760, 276] on td "Copy of Solving One, Two and Multi-Step Linear Equations" at bounding box center [587, 277] width 712 height 43
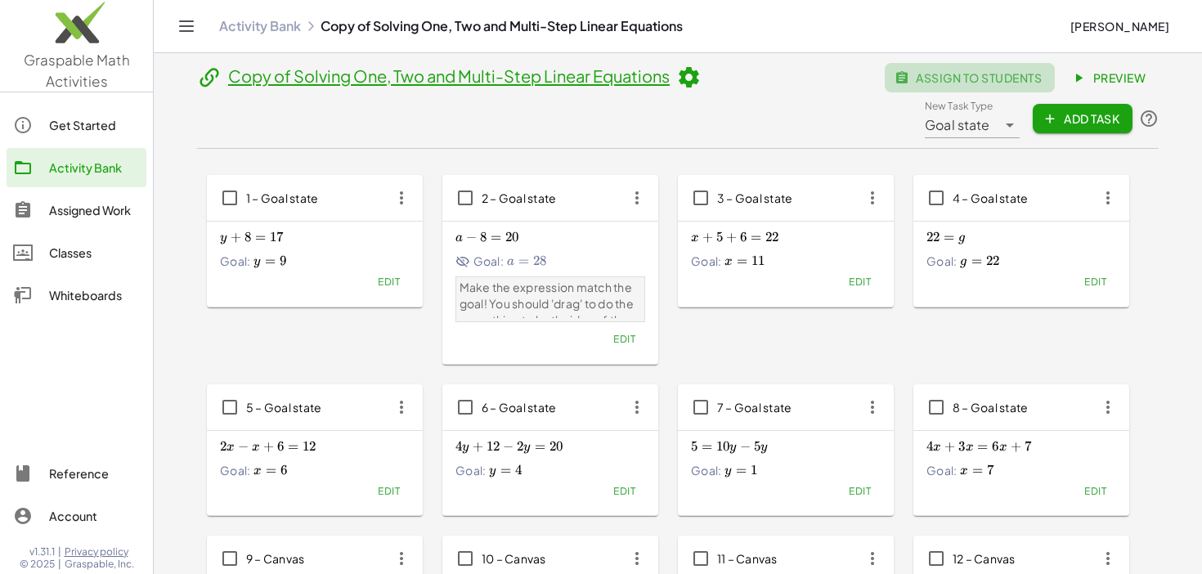
click at [1012, 78] on span "assign to students" at bounding box center [970, 77] width 144 height 15
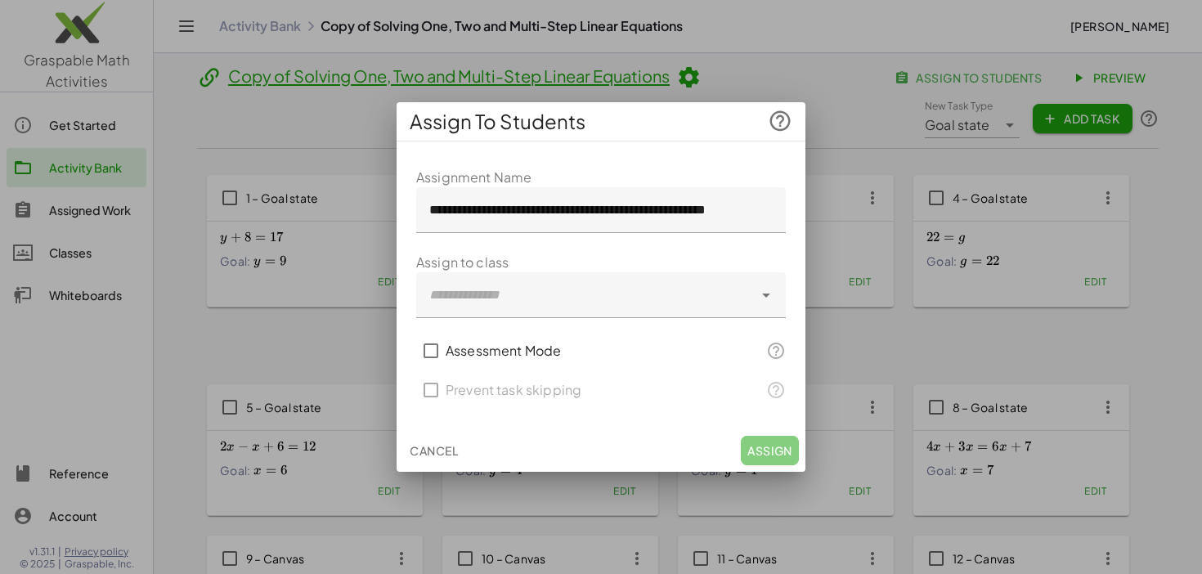
click at [606, 295] on div at bounding box center [584, 295] width 337 height 46
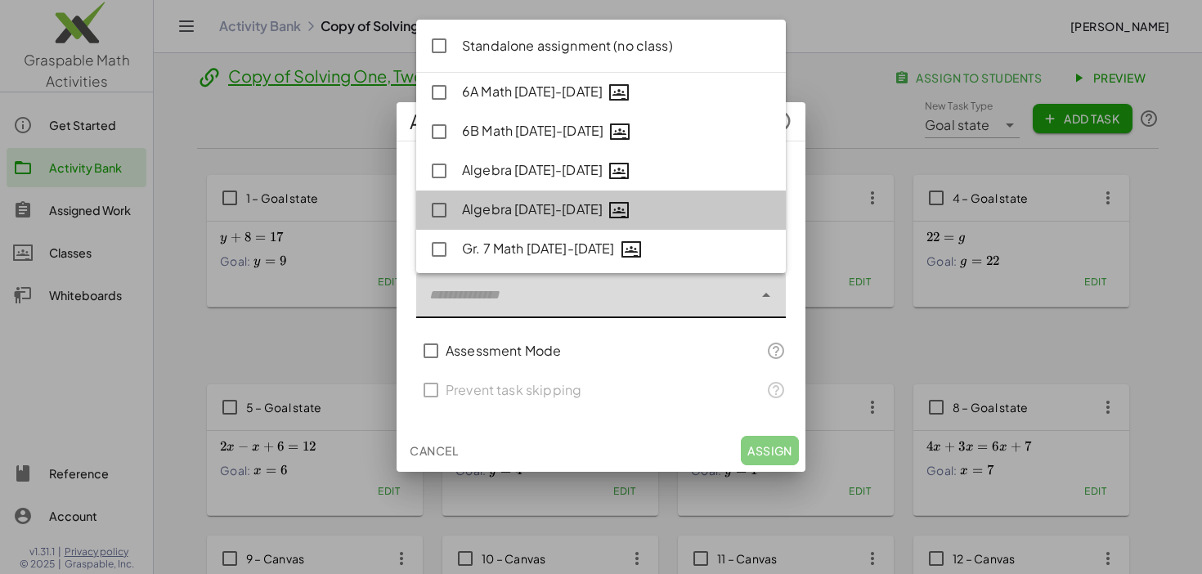
click at [634, 210] on div "Algebra 2025-2026" at bounding box center [617, 209] width 311 height 21
type input "**********"
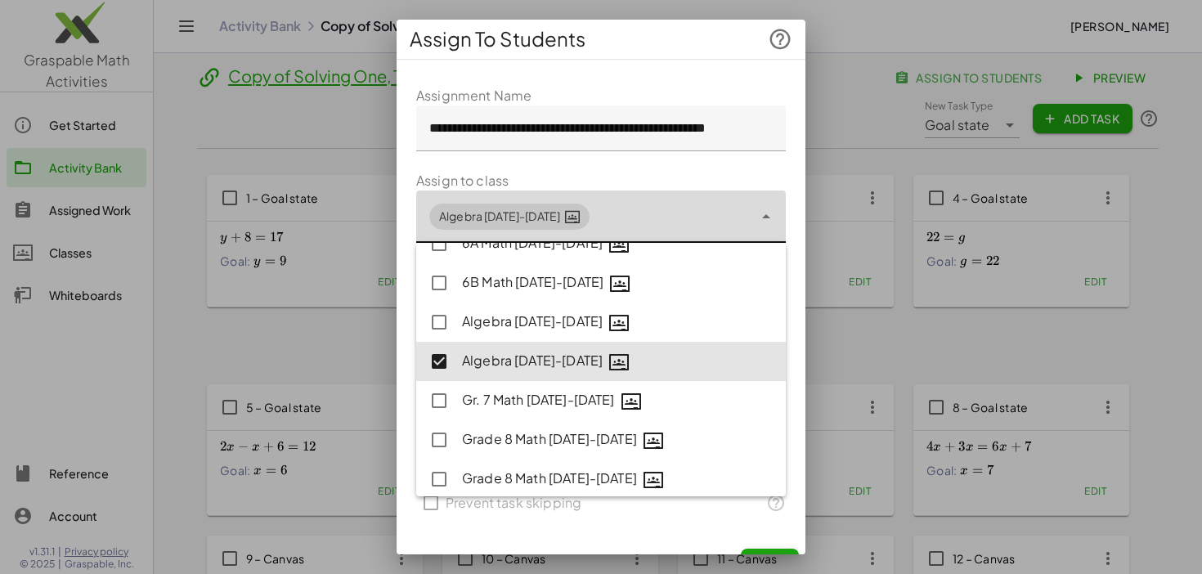
scroll to position [81, 0]
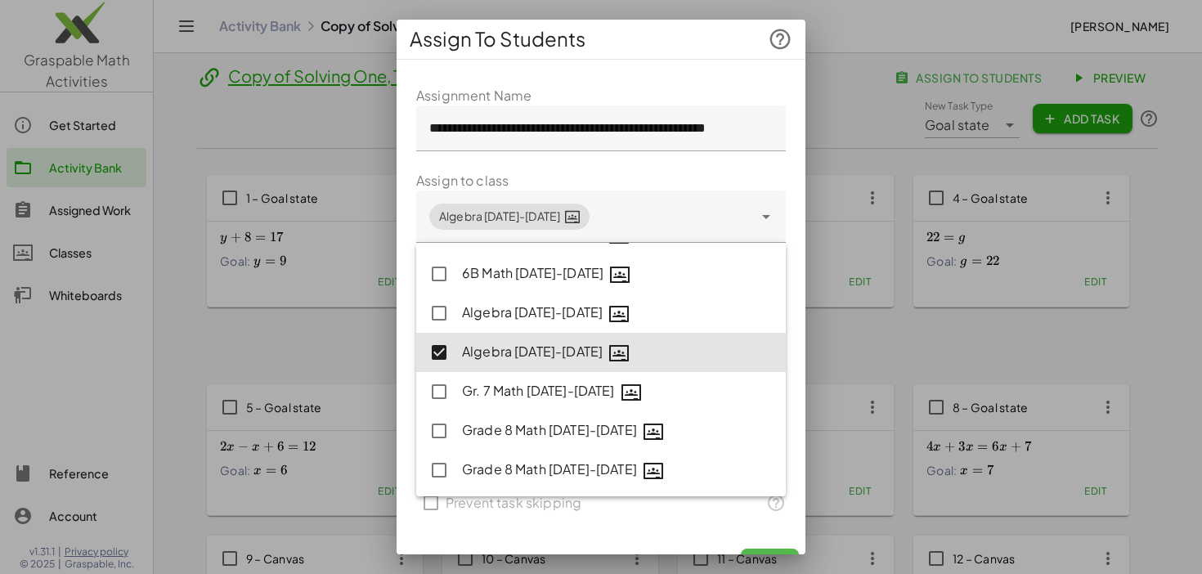
click at [767, 551] on button "Assign" at bounding box center [770, 563] width 58 height 29
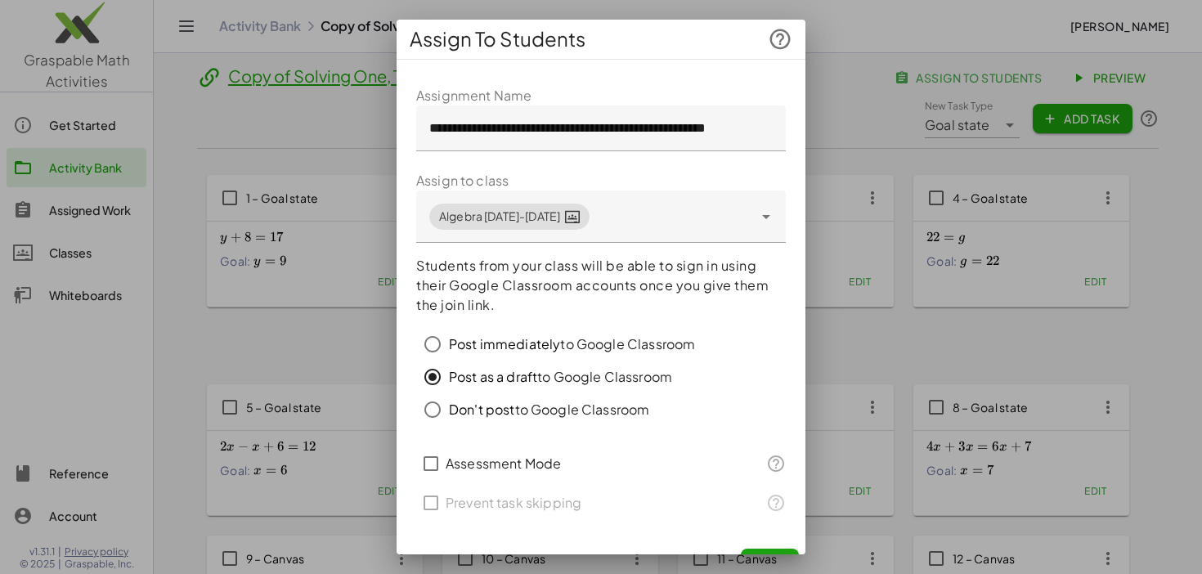
scroll to position [30, 0]
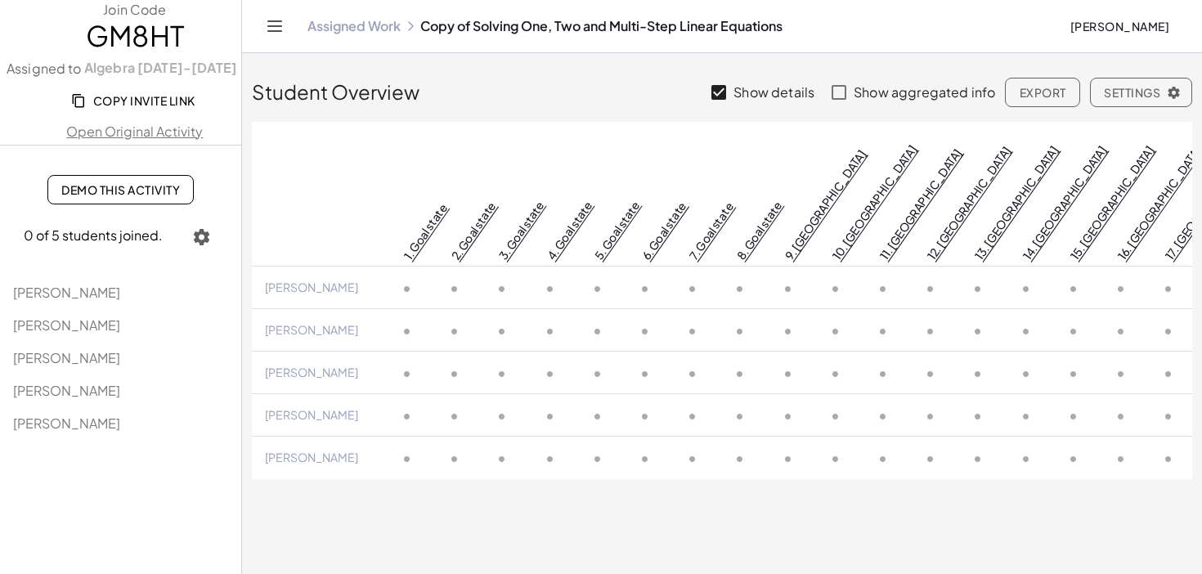
click at [1121, 94] on span "Settings" at bounding box center [1141, 92] width 74 height 15
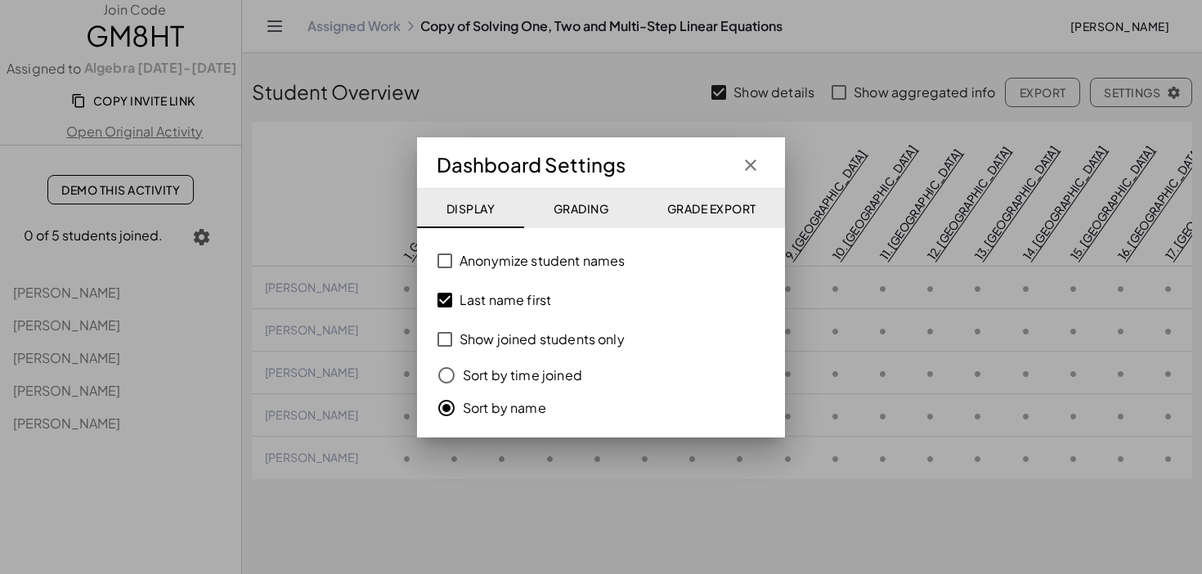
click at [734, 159] on div "Dashboard Settings" at bounding box center [601, 164] width 329 height 29
click at [754, 163] on icon "button" at bounding box center [751, 165] width 20 height 20
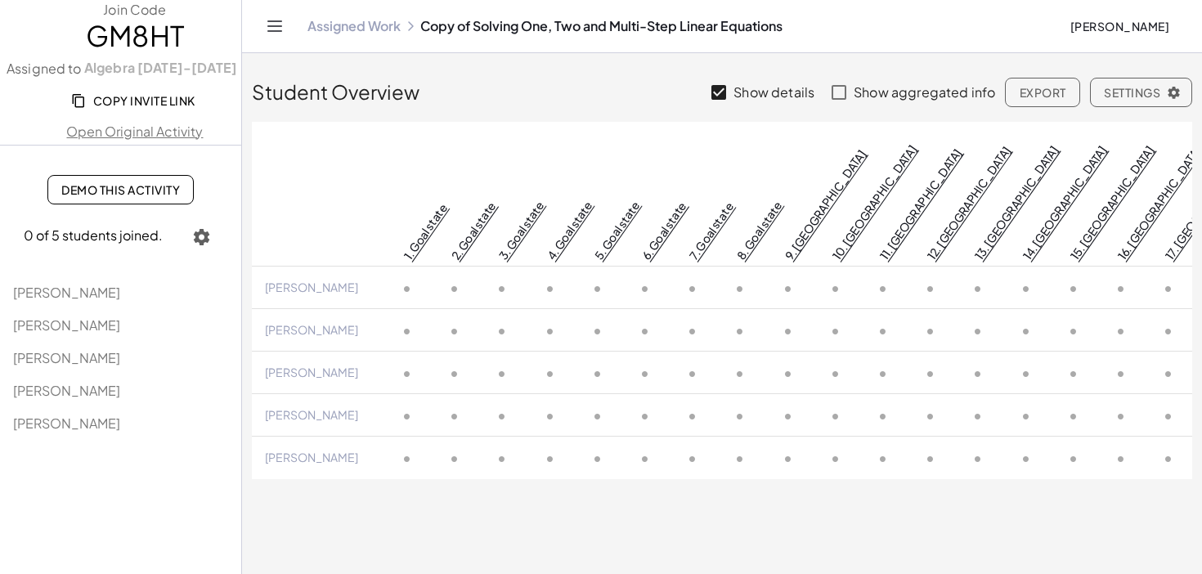
click at [378, 24] on link "Assigned Work" at bounding box center [353, 26] width 93 height 16
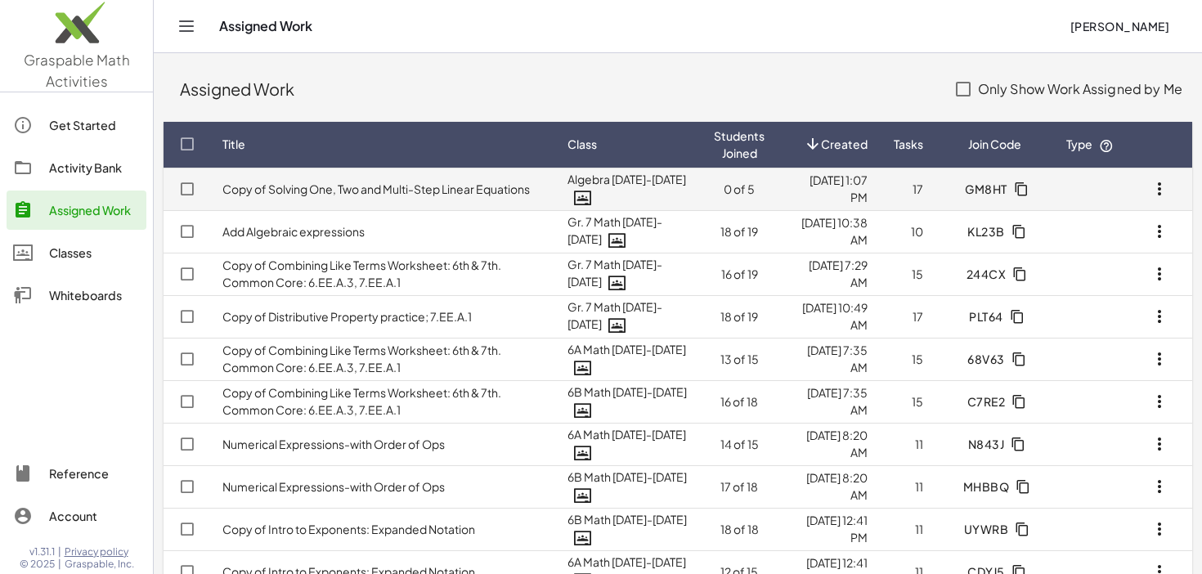
click at [1158, 185] on icon "button" at bounding box center [1159, 189] width 20 height 20
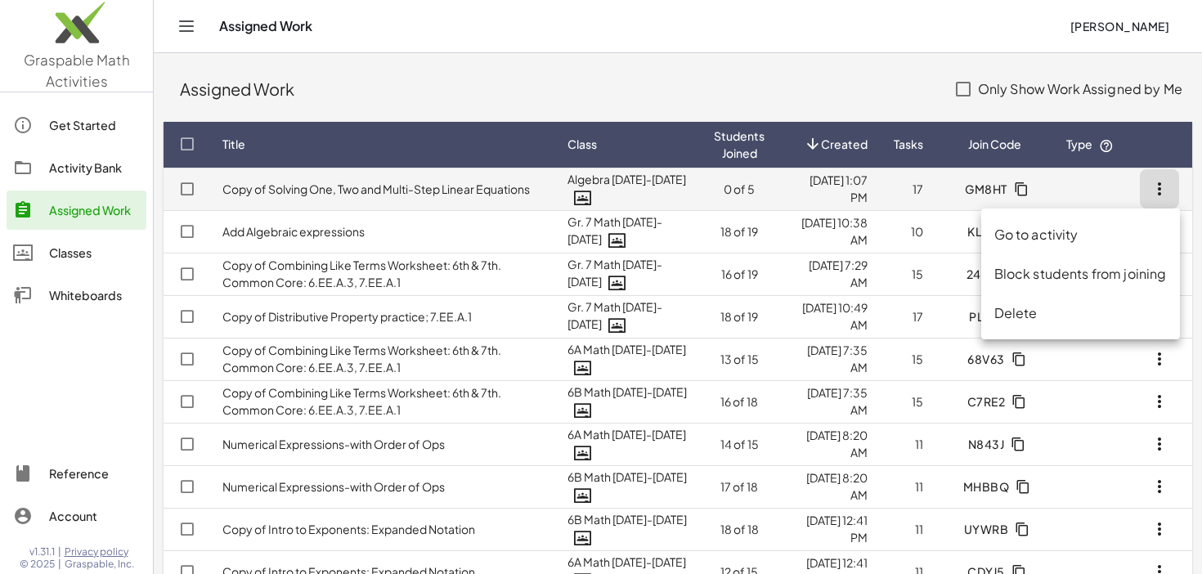
click at [584, 196] on icon at bounding box center [582, 198] width 17 height 17
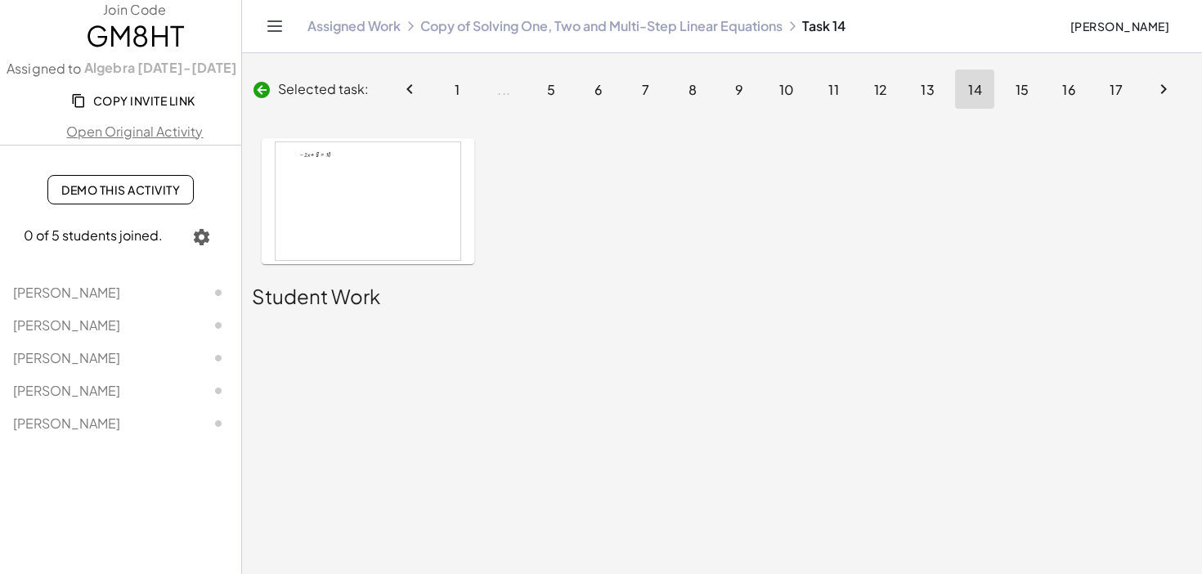
click at [278, 29] on icon "Toggle navigation" at bounding box center [275, 26] width 20 height 20
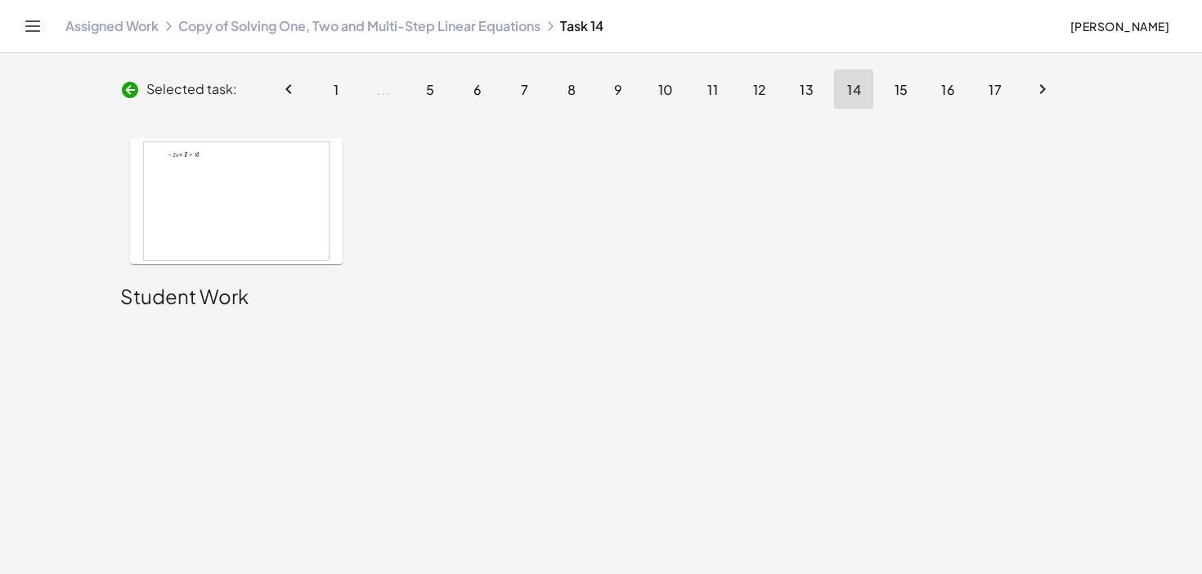
click at [32, 25] on icon "Toggle navigation" at bounding box center [33, 26] width 20 height 20
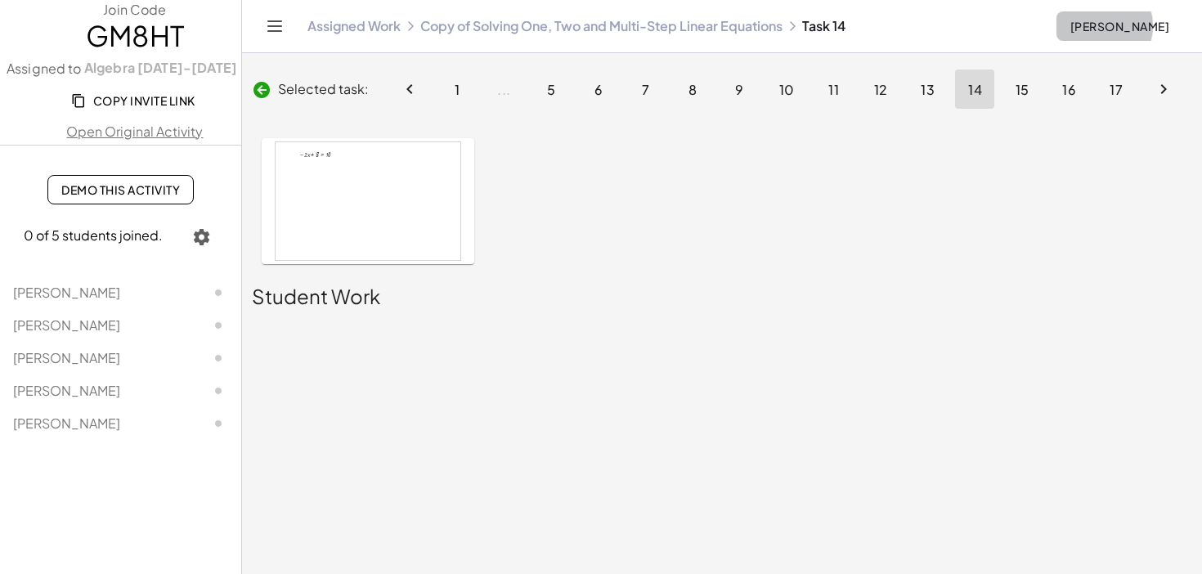
click at [1120, 29] on span "Linda Niro" at bounding box center [1119, 26] width 100 height 15
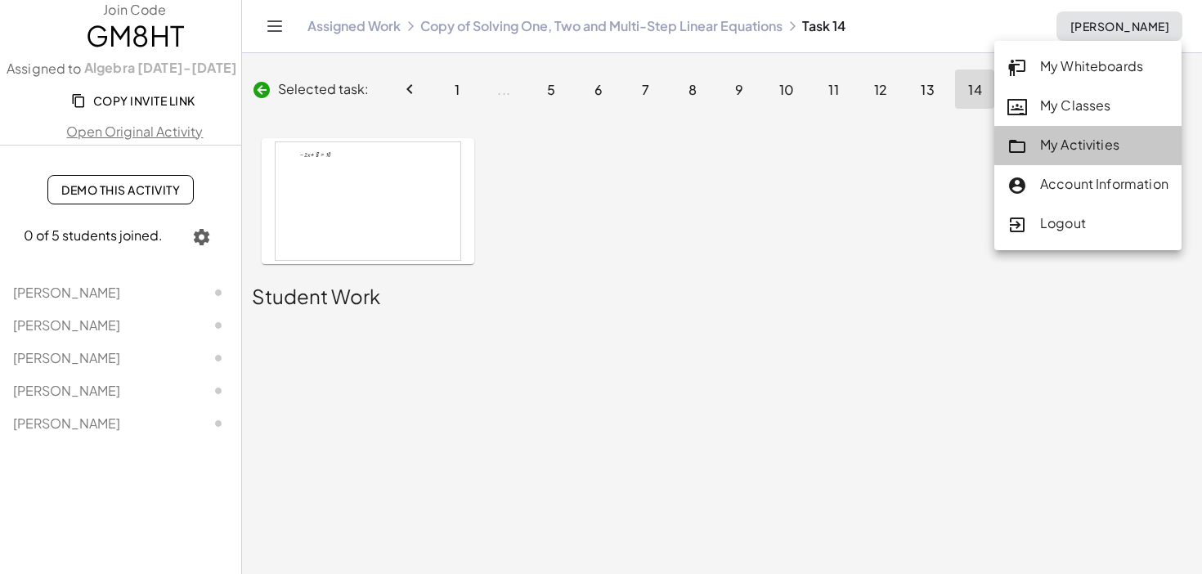
click at [1099, 136] on div "My Activities" at bounding box center [1087, 145] width 161 height 21
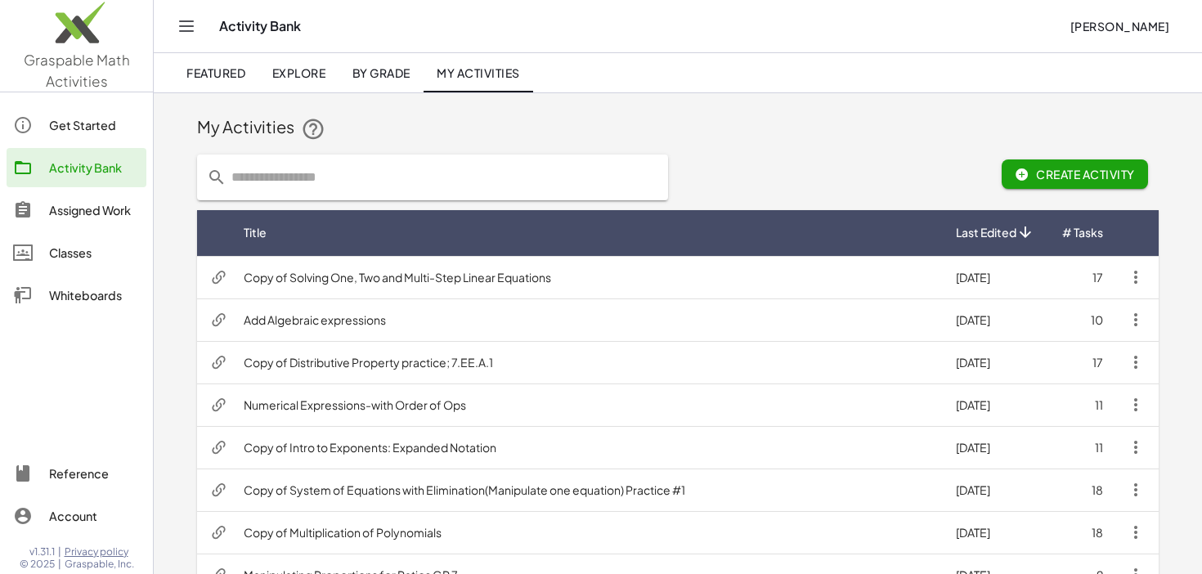
click at [320, 79] on span "Explore" at bounding box center [298, 72] width 54 height 15
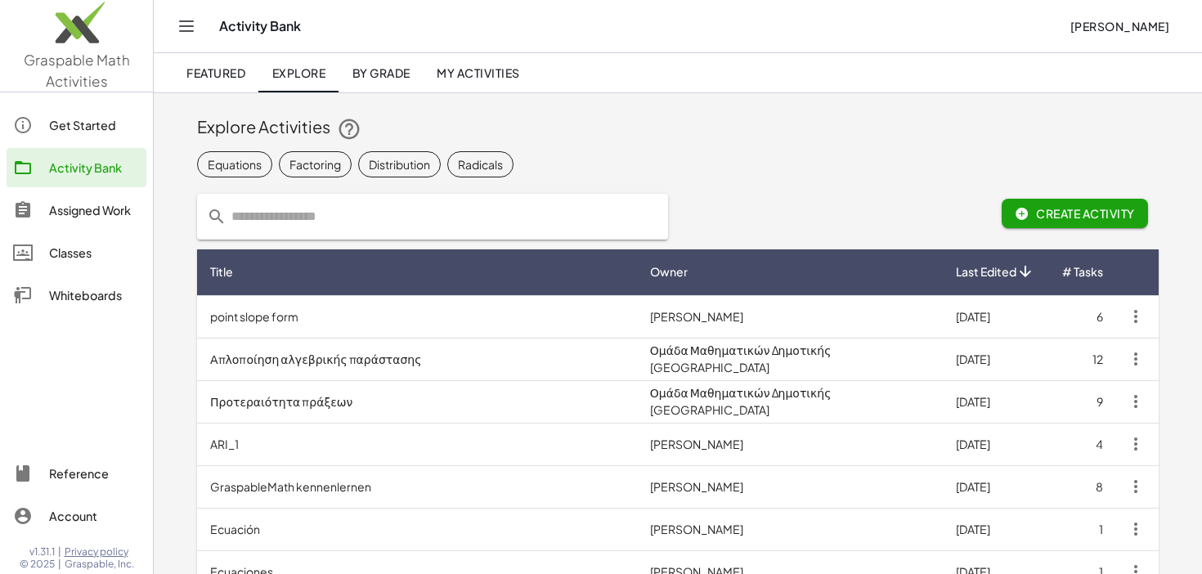
click at [379, 211] on input "text" at bounding box center [442, 217] width 432 height 46
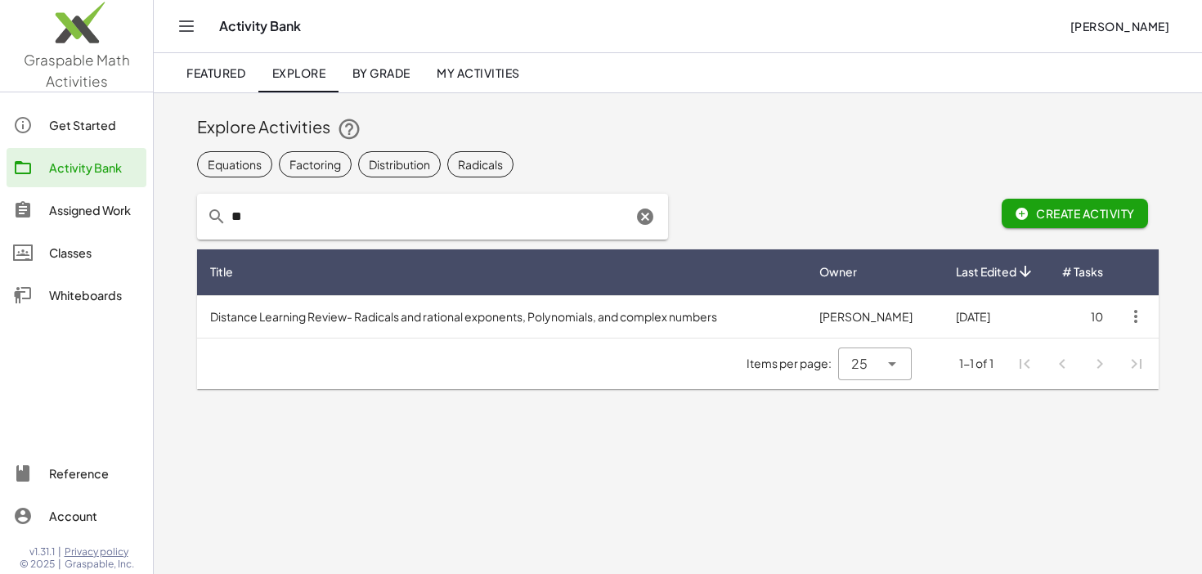
type input "*"
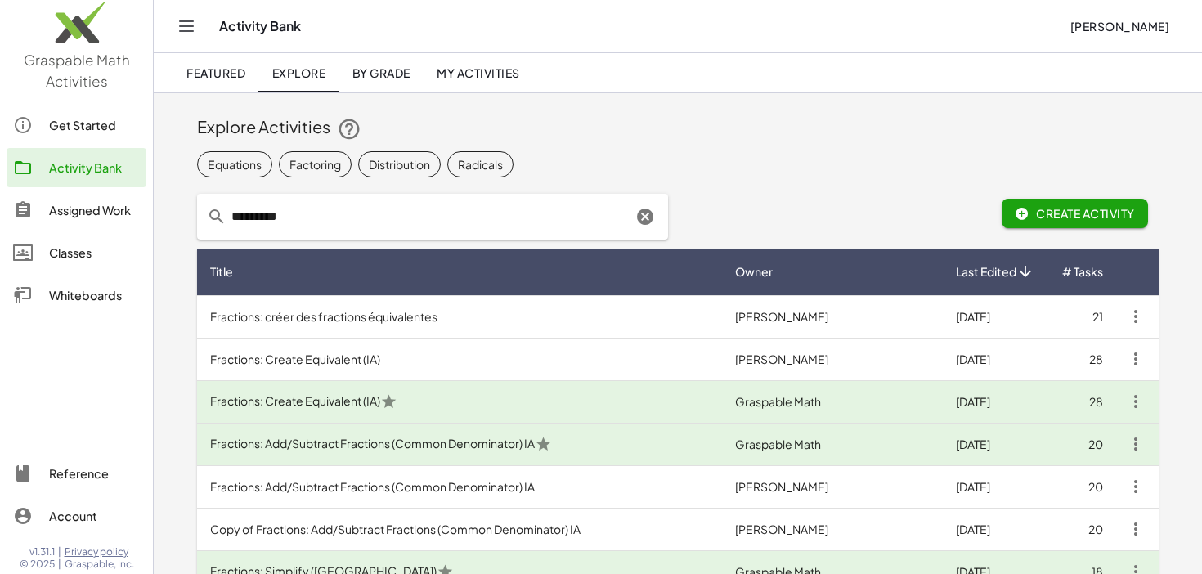
click at [423, 209] on input "*********" at bounding box center [428, 217] width 405 height 46
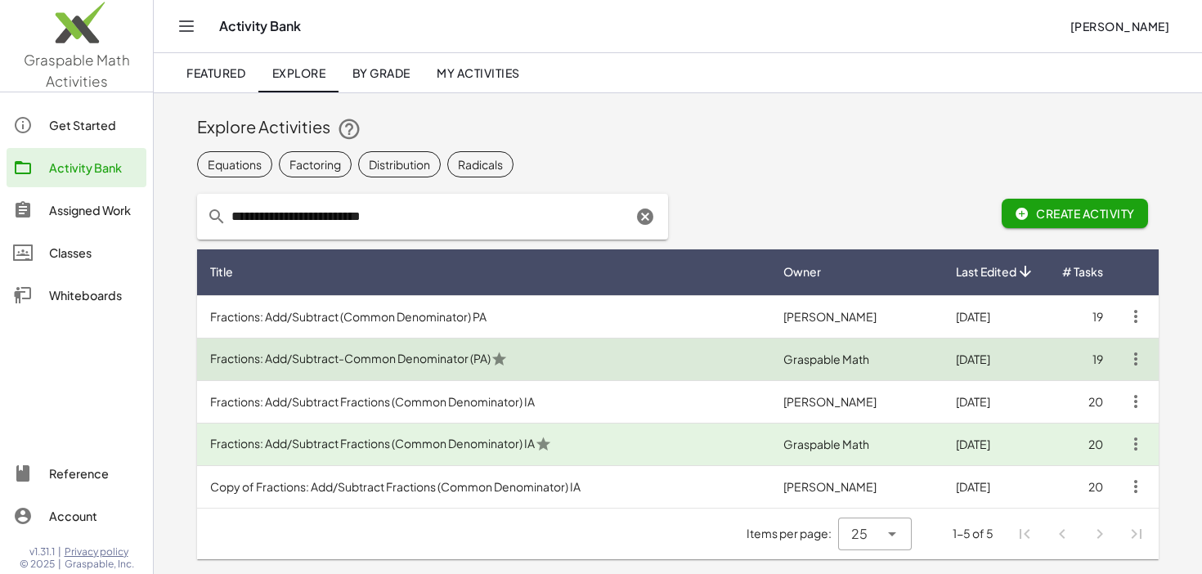
click at [584, 356] on td "Fractions: Add/Subtract-Common Denominator (PA)" at bounding box center [483, 359] width 573 height 43
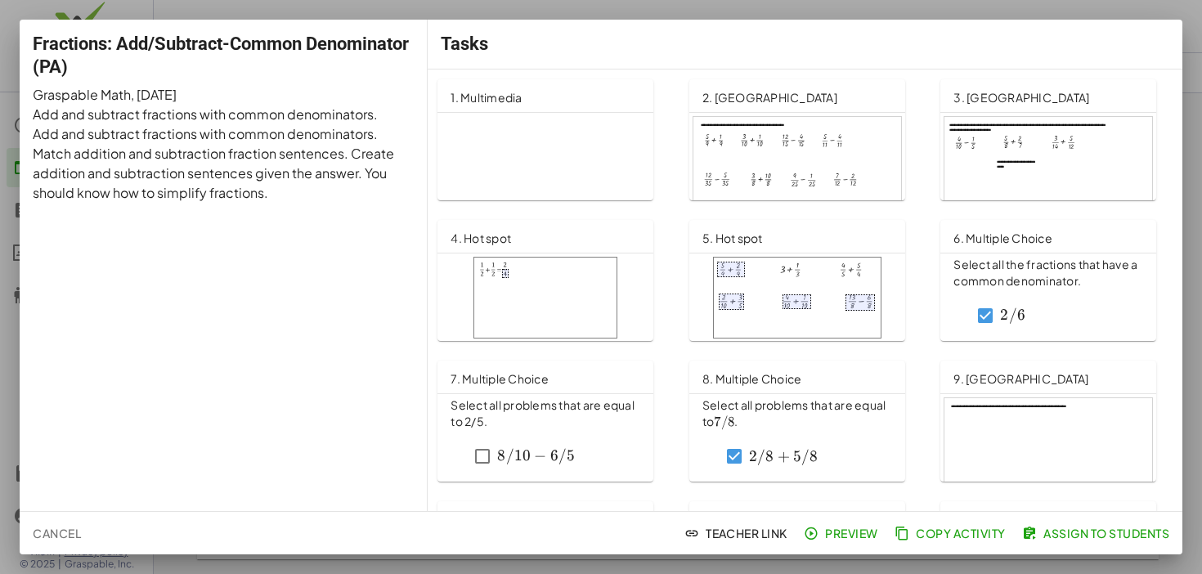
click at [338, 81] on div "Fractions: Add/Subtract-Common Denominator (PA) Graspable Math , 7/24/2020 Add …" at bounding box center [224, 265] width 408 height 491
click at [62, 531] on span "Cancel" at bounding box center [57, 533] width 48 height 15
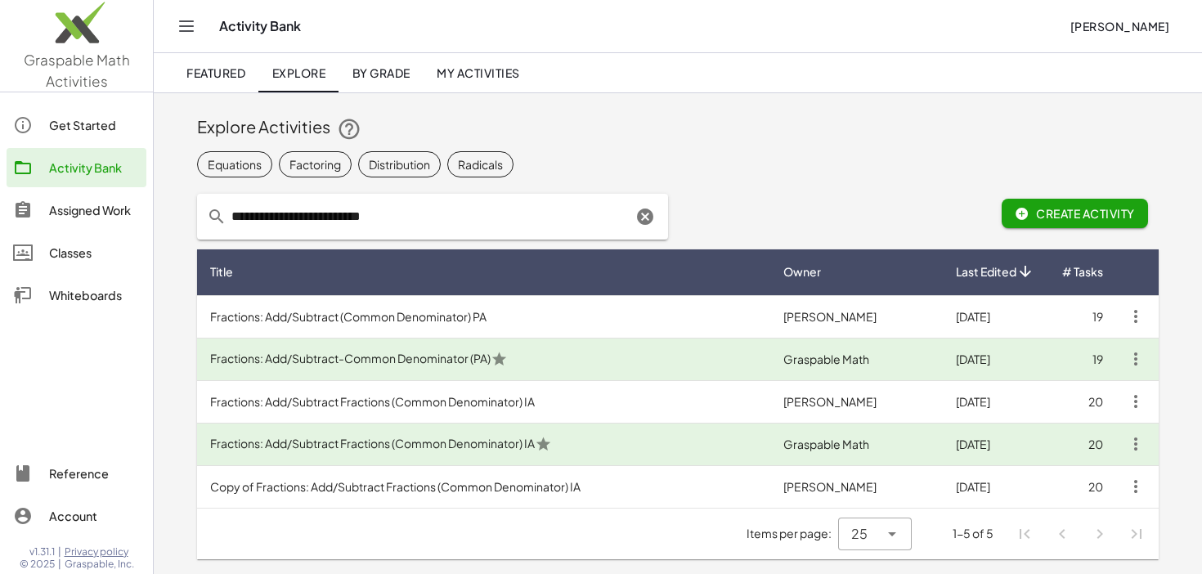
click at [451, 209] on input "**********" at bounding box center [428, 217] width 405 height 46
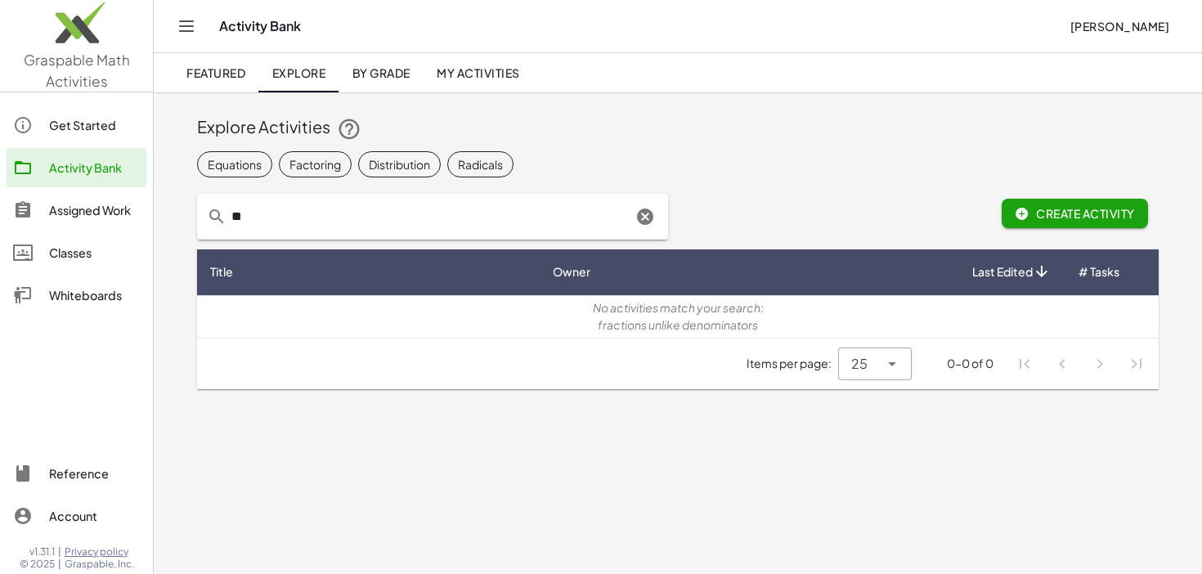
type input "*"
